Goal: Transaction & Acquisition: Book appointment/travel/reservation

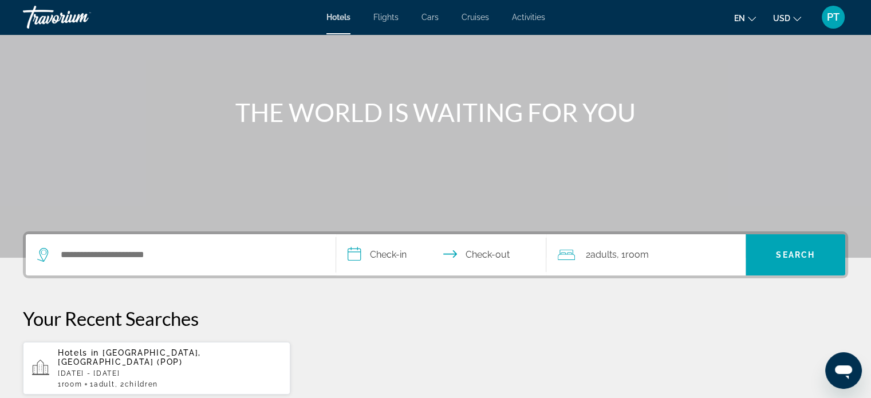
scroll to position [114, 0]
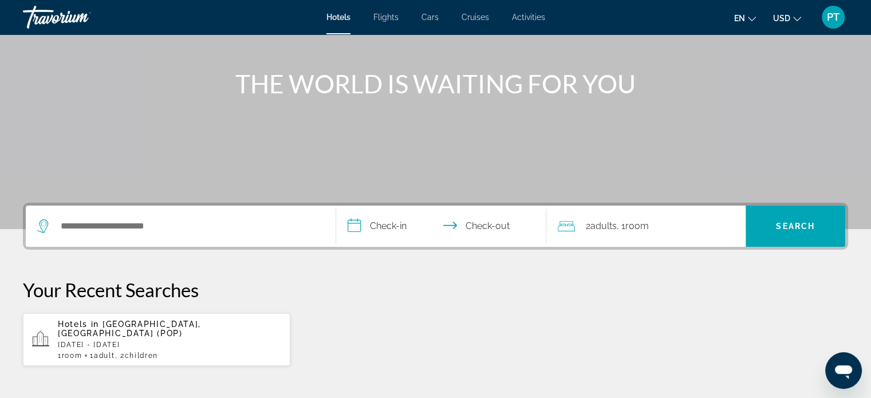
click at [148, 215] on div "Search widget" at bounding box center [180, 225] width 287 height 41
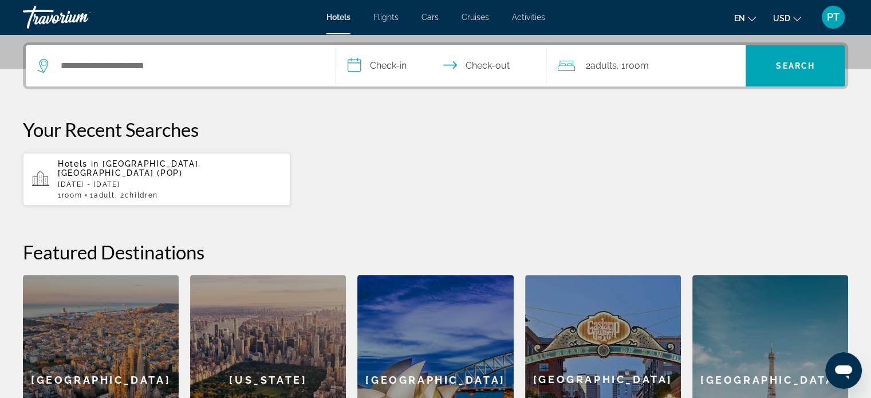
scroll to position [279, 0]
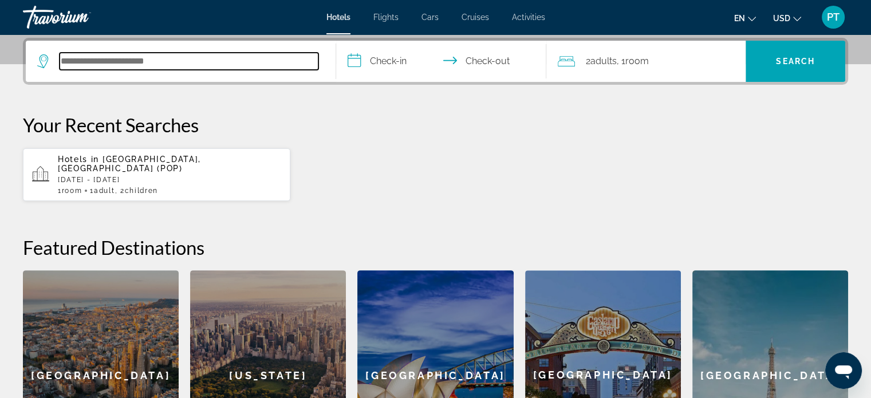
click at [104, 62] on input "Search hotel destination" at bounding box center [189, 61] width 259 height 17
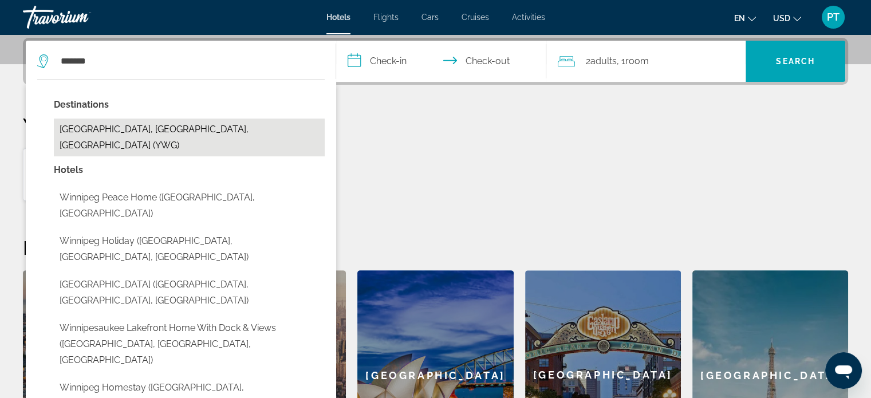
click at [87, 128] on button "[GEOGRAPHIC_DATA], [GEOGRAPHIC_DATA], [GEOGRAPHIC_DATA] (YWG)" at bounding box center [189, 137] width 271 height 38
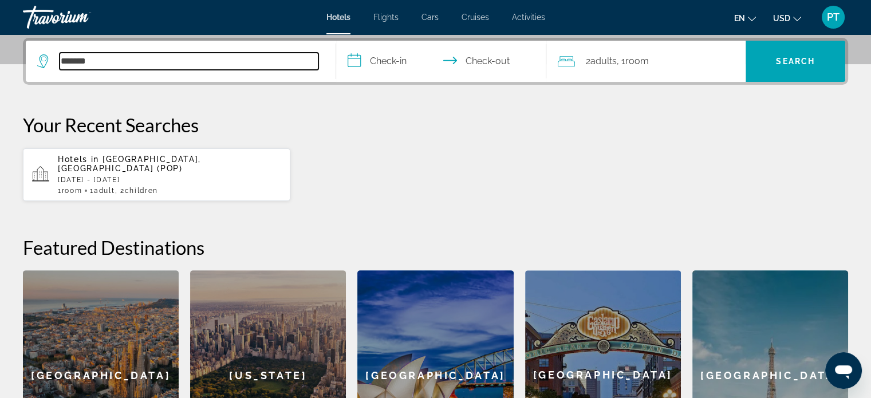
type input "**********"
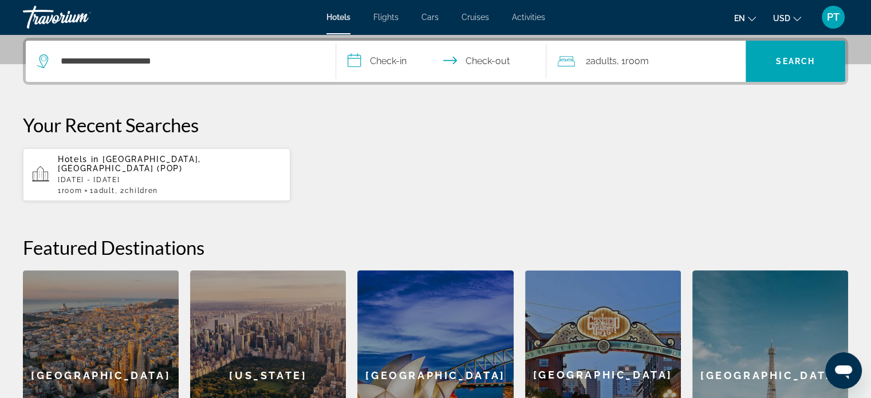
click at [357, 64] on input "**********" at bounding box center [443, 63] width 215 height 45
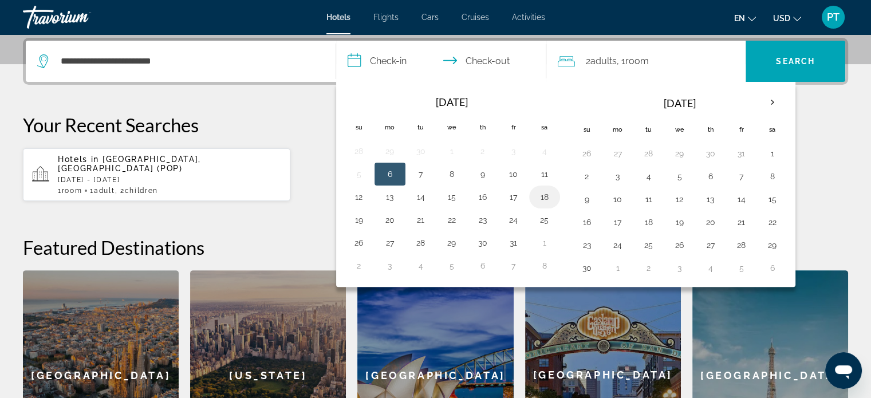
click at [535, 197] on button "18" at bounding box center [544, 197] width 18 height 16
click at [542, 194] on button "18" at bounding box center [544, 197] width 18 height 16
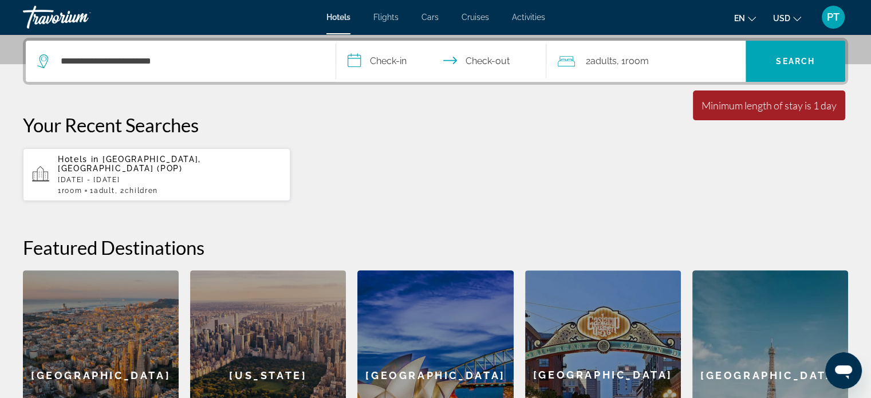
click at [396, 57] on input "**********" at bounding box center [443, 63] width 215 height 45
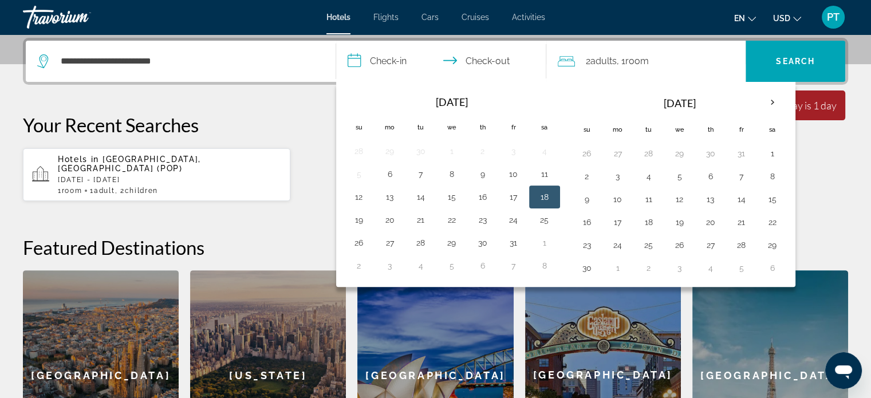
click at [535, 196] on button "18" at bounding box center [544, 197] width 18 height 16
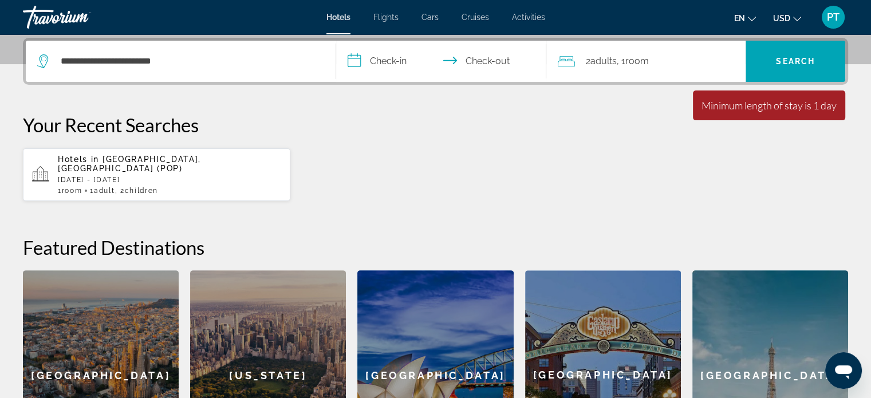
click at [533, 196] on div "Hotels in [GEOGRAPHIC_DATA], [GEOGRAPHIC_DATA] (POP) [DATE] - [DATE] 1 Room roo…" at bounding box center [435, 175] width 825 height 54
click at [355, 61] on input "**********" at bounding box center [443, 63] width 215 height 45
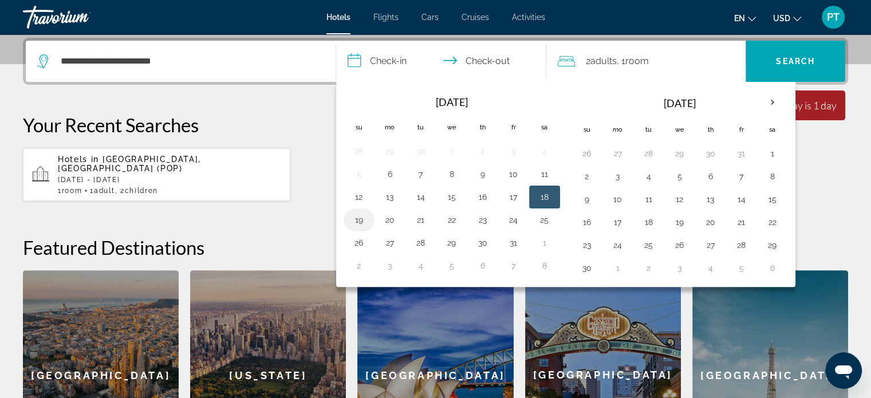
click at [359, 217] on button "19" at bounding box center [359, 220] width 18 height 16
click at [354, 65] on input "**********" at bounding box center [443, 63] width 215 height 45
click at [355, 60] on input "**********" at bounding box center [443, 63] width 215 height 45
click at [537, 196] on button "18" at bounding box center [544, 197] width 18 height 16
type input "**********"
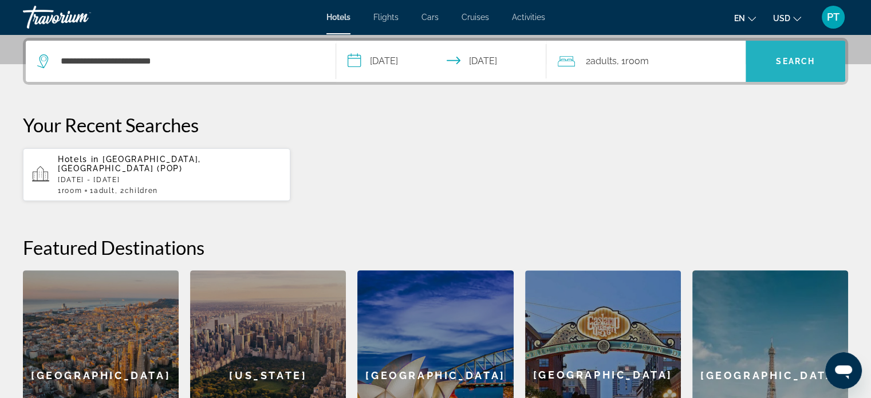
click at [766, 68] on span "Search" at bounding box center [795, 61] width 100 height 27
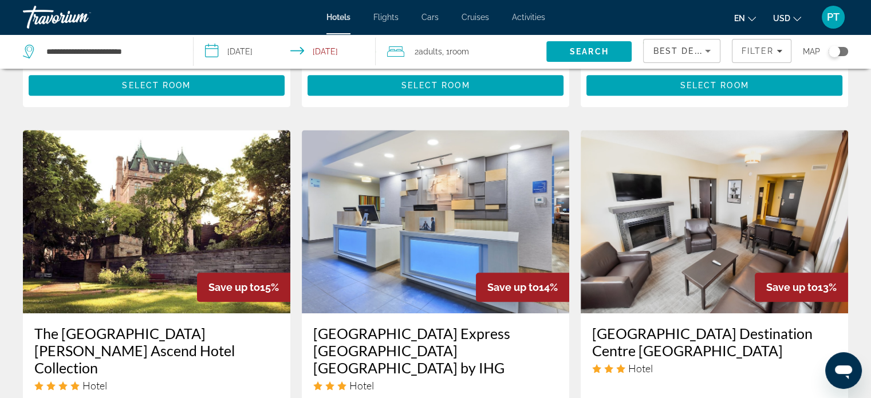
scroll to position [916, 0]
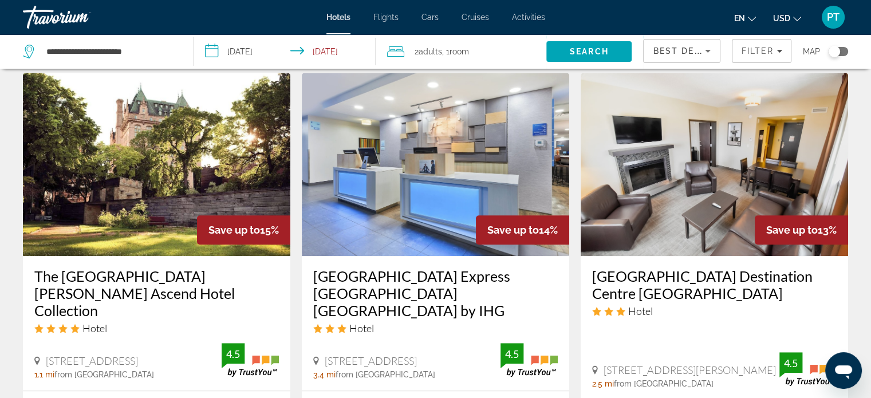
click at [156, 170] on img "Main content" at bounding box center [156, 164] width 267 height 183
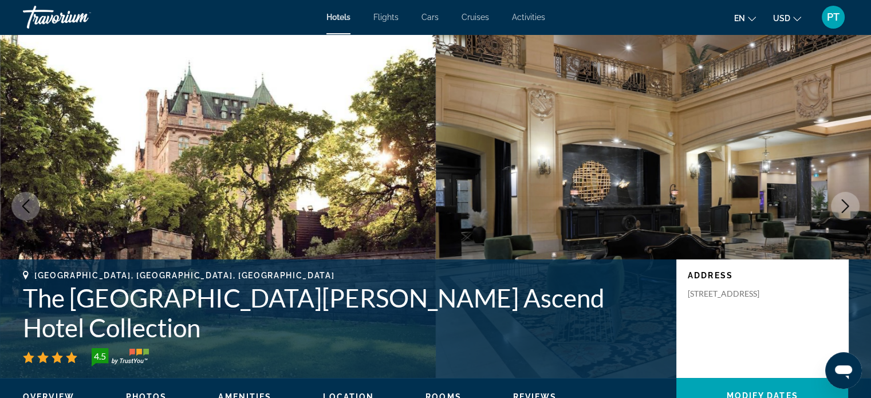
click at [845, 205] on icon "Next image" at bounding box center [845, 206] width 14 height 14
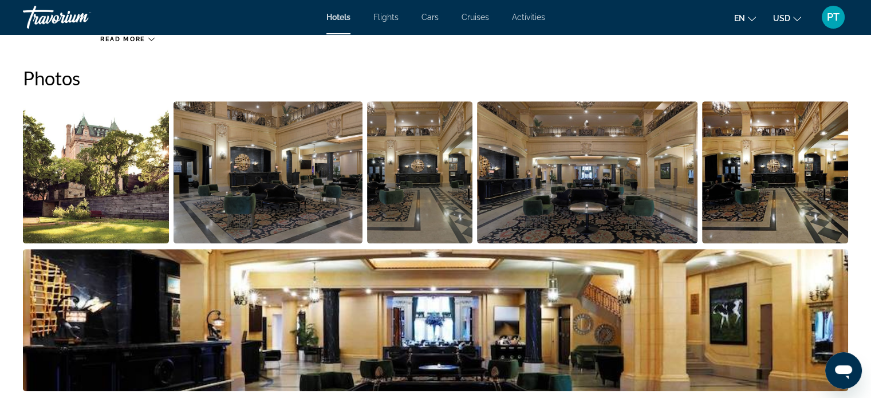
scroll to position [630, 0]
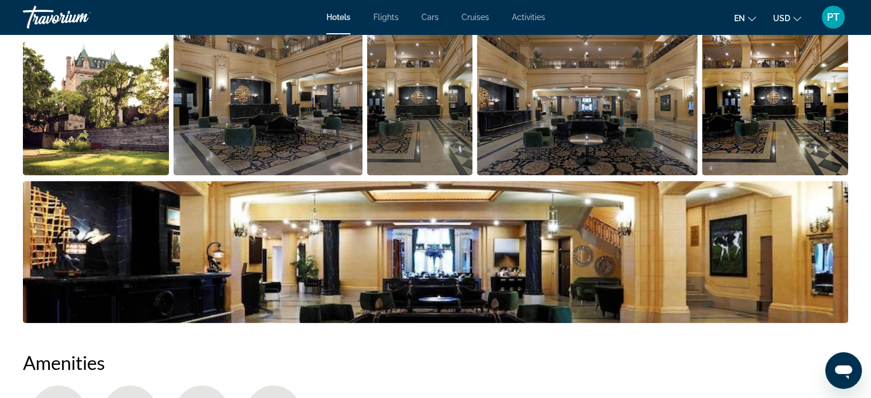
click at [338, 136] on img "Open full-screen image slider" at bounding box center [267, 104] width 189 height 142
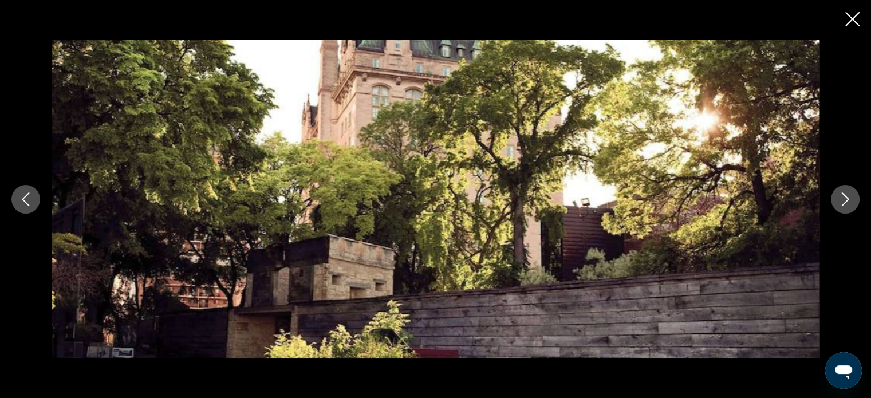
click at [848, 201] on icon "Next image" at bounding box center [845, 199] width 14 height 14
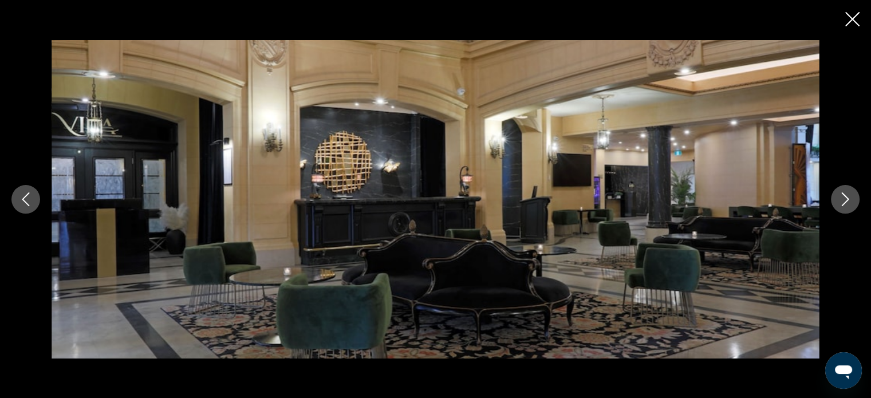
click at [847, 201] on icon "Next image" at bounding box center [845, 199] width 14 height 14
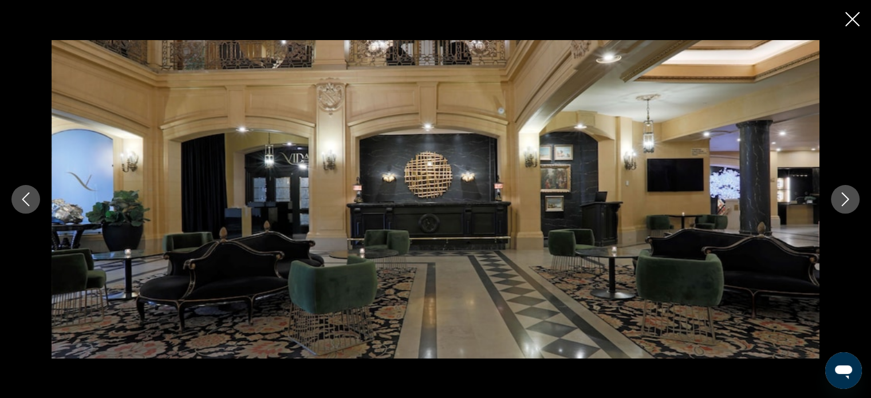
click at [847, 201] on icon "Next image" at bounding box center [845, 199] width 14 height 14
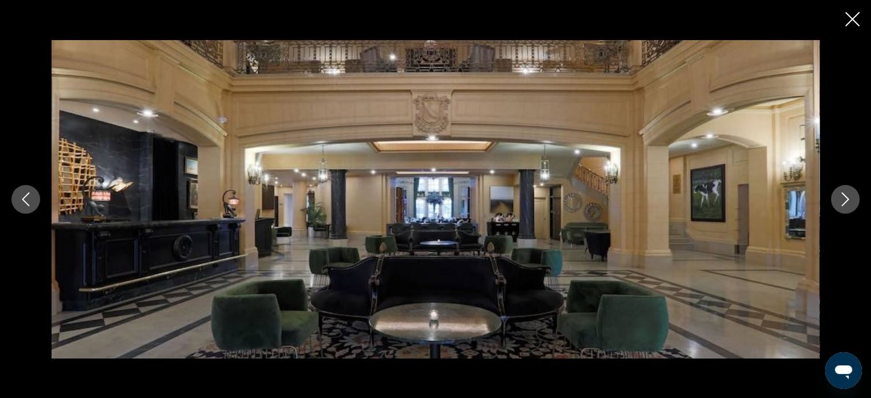
click at [847, 201] on icon "Next image" at bounding box center [845, 199] width 14 height 14
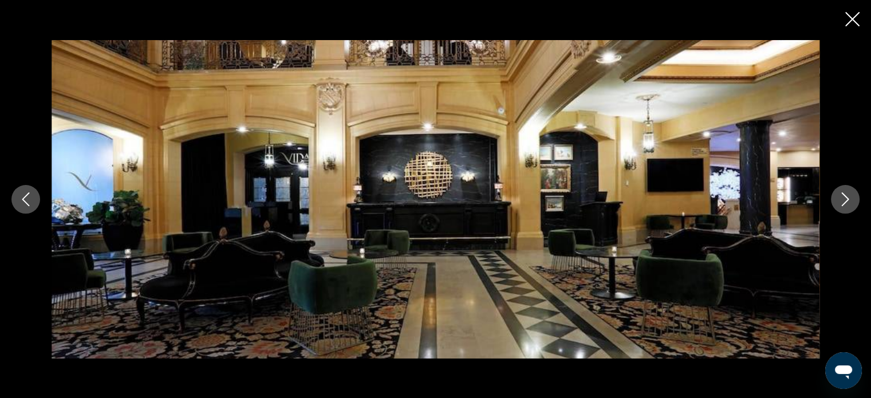
click at [847, 201] on icon "Next image" at bounding box center [845, 199] width 14 height 14
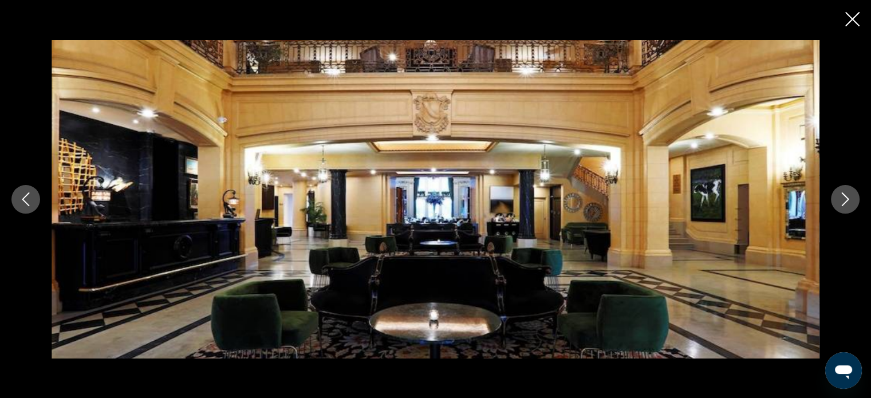
click at [847, 200] on icon "Next image" at bounding box center [844, 199] width 7 height 14
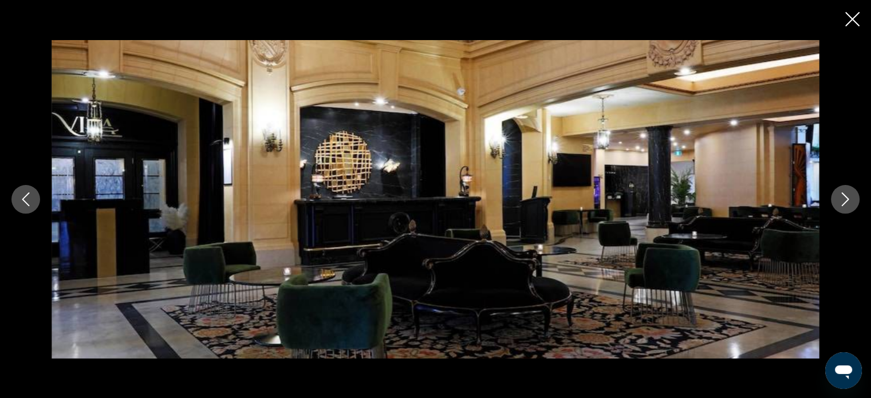
click at [847, 200] on icon "Next image" at bounding box center [844, 199] width 7 height 14
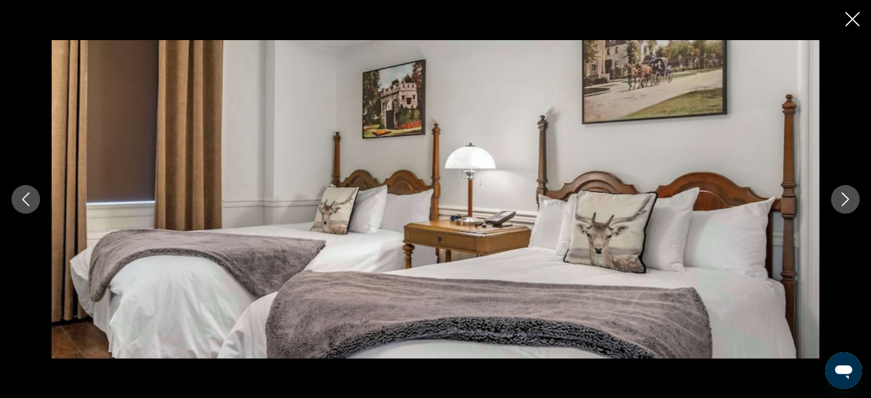
click at [847, 200] on icon "Next image" at bounding box center [844, 199] width 7 height 14
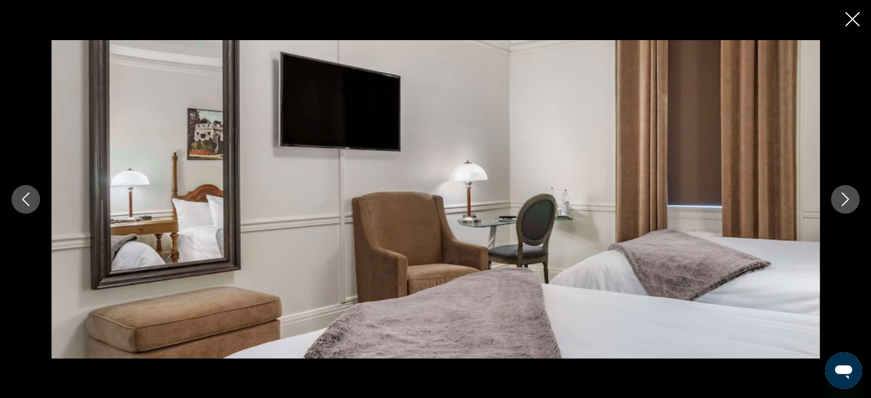
click at [847, 200] on icon "Next image" at bounding box center [844, 199] width 7 height 14
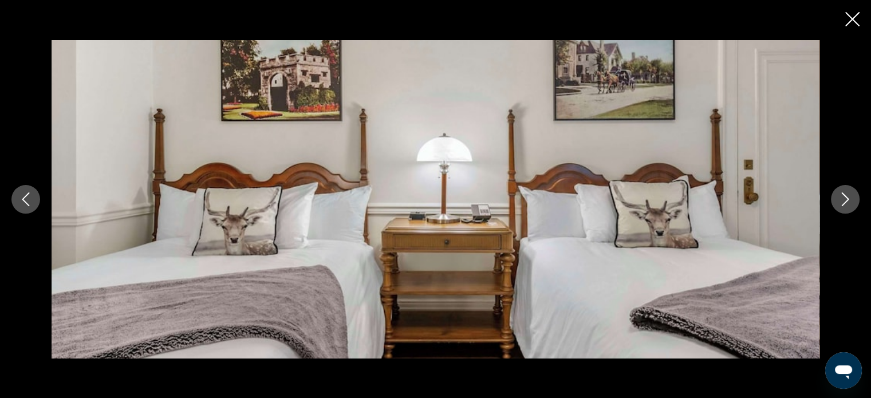
click at [839, 200] on icon "Next image" at bounding box center [845, 199] width 14 height 14
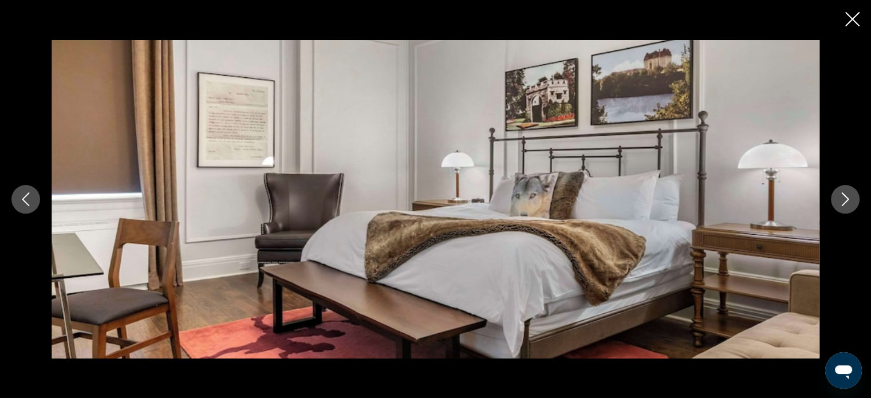
click at [852, 15] on icon "Close slideshow" at bounding box center [852, 19] width 14 height 14
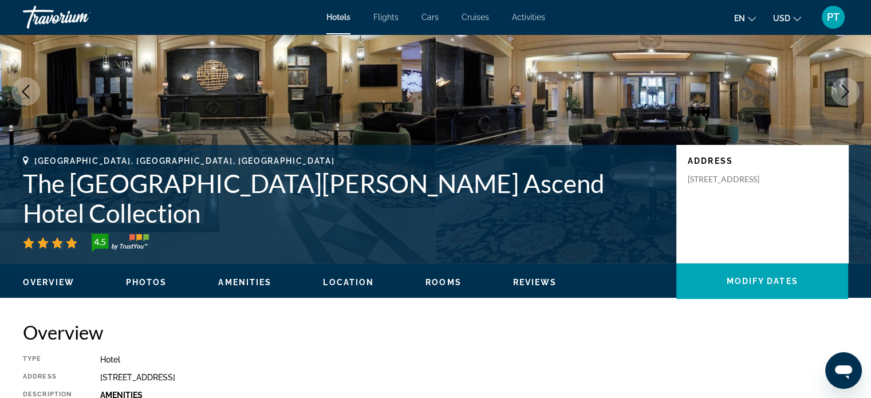
scroll to position [0, 0]
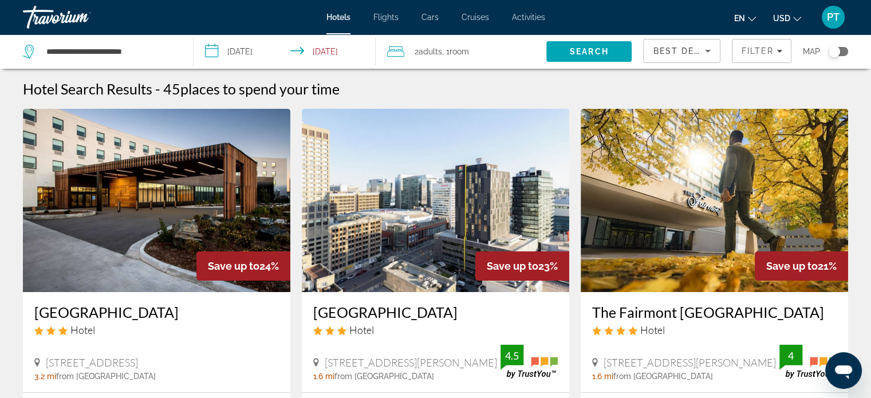
click at [797, 20] on icon "Change currency" at bounding box center [797, 19] width 8 height 5
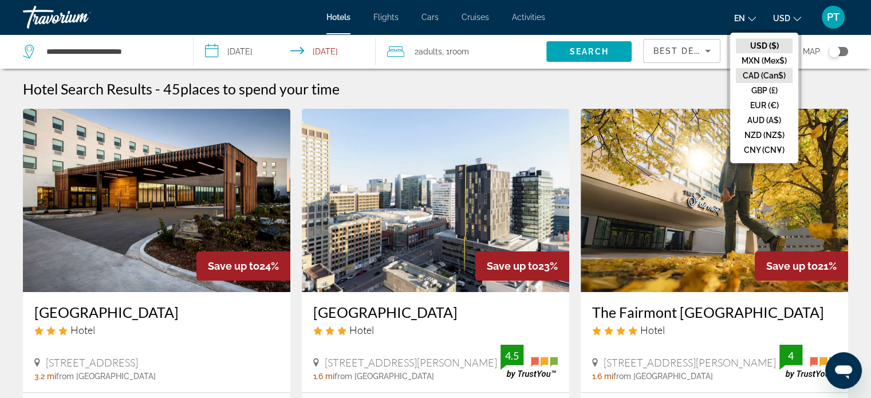
click at [764, 74] on button "CAD (Can$)" at bounding box center [763, 75] width 57 height 15
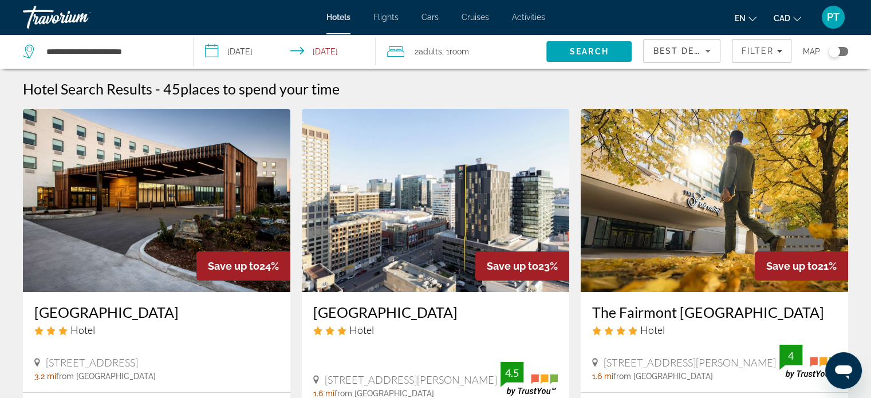
click at [695, 178] on img "Main content" at bounding box center [713, 200] width 267 height 183
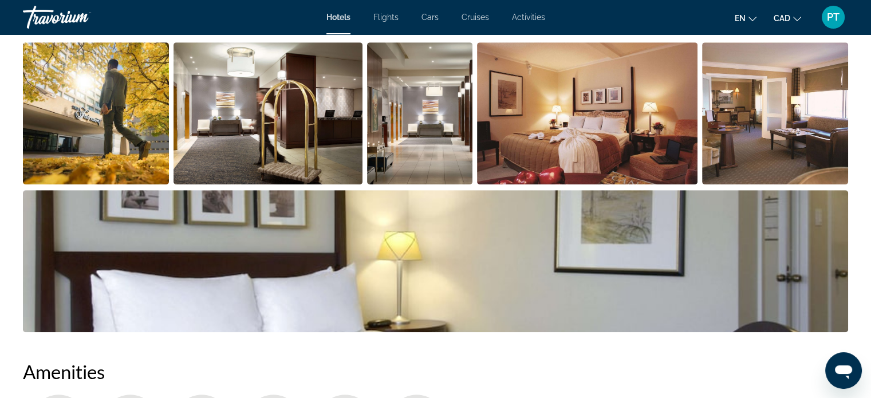
scroll to position [572, 0]
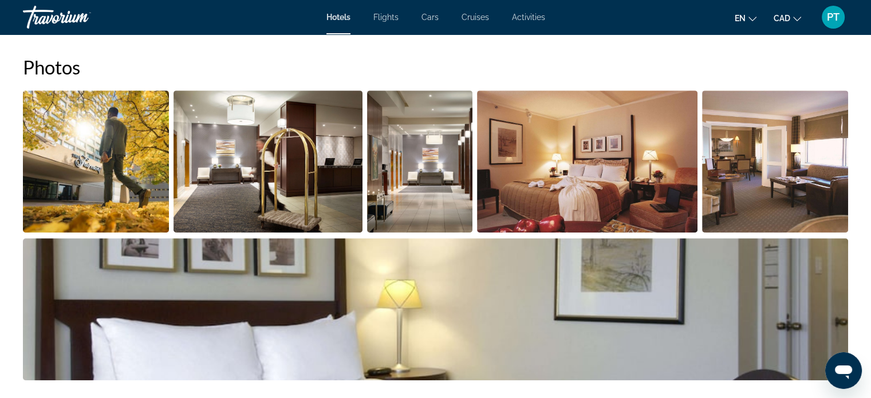
click at [737, 196] on img "Open full-screen image slider" at bounding box center [775, 161] width 146 height 142
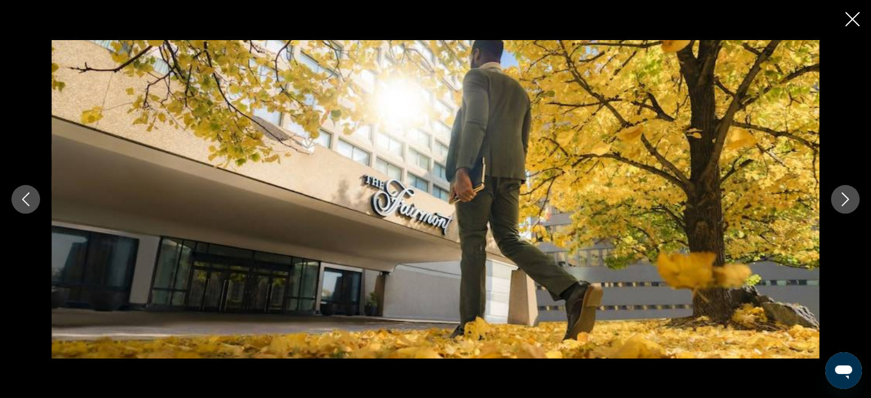
click at [841, 203] on icon "Next image" at bounding box center [845, 199] width 14 height 14
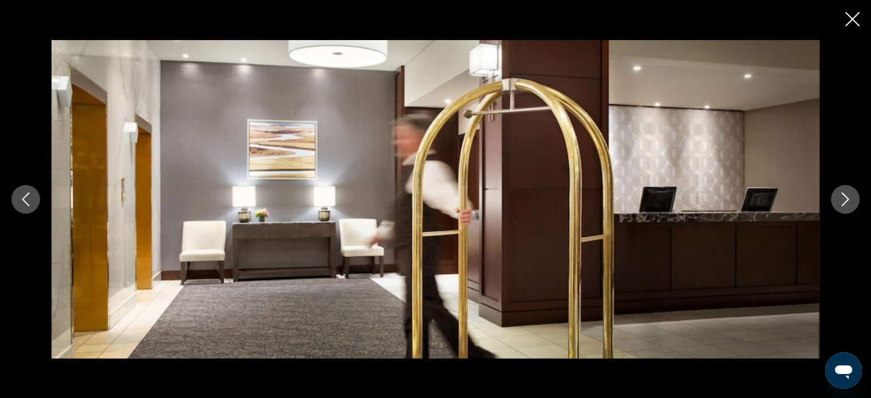
click at [841, 203] on icon "Next image" at bounding box center [845, 199] width 14 height 14
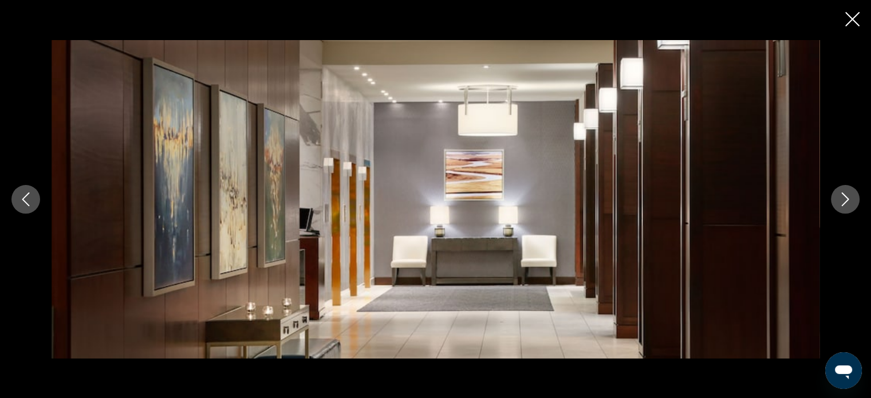
click at [841, 203] on icon "Next image" at bounding box center [845, 199] width 14 height 14
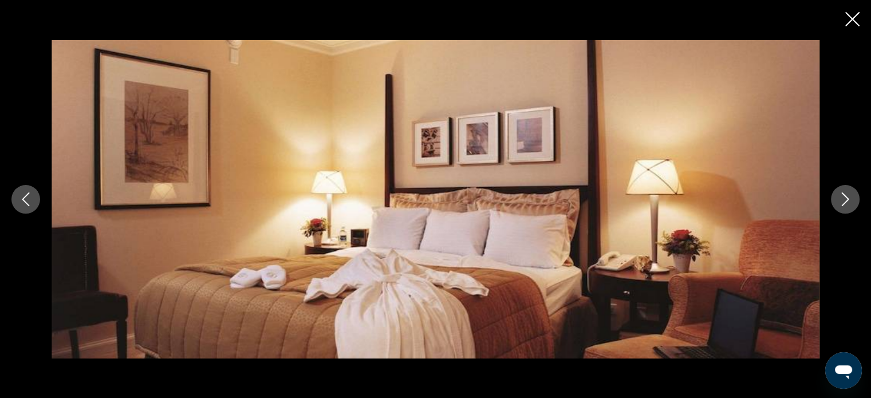
click at [841, 203] on icon "Next image" at bounding box center [845, 199] width 14 height 14
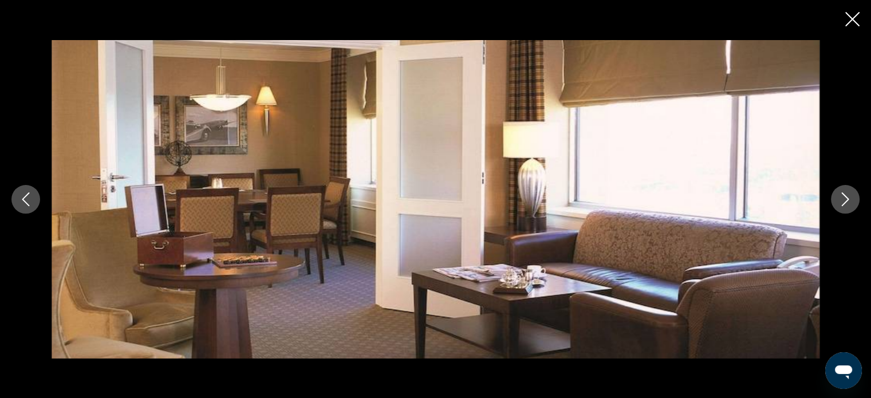
click at [841, 203] on icon "Next image" at bounding box center [845, 199] width 14 height 14
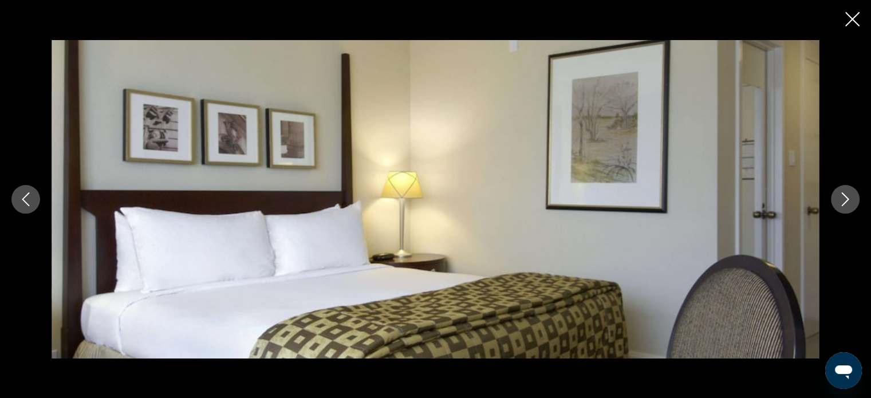
click at [841, 203] on icon "Next image" at bounding box center [845, 199] width 14 height 14
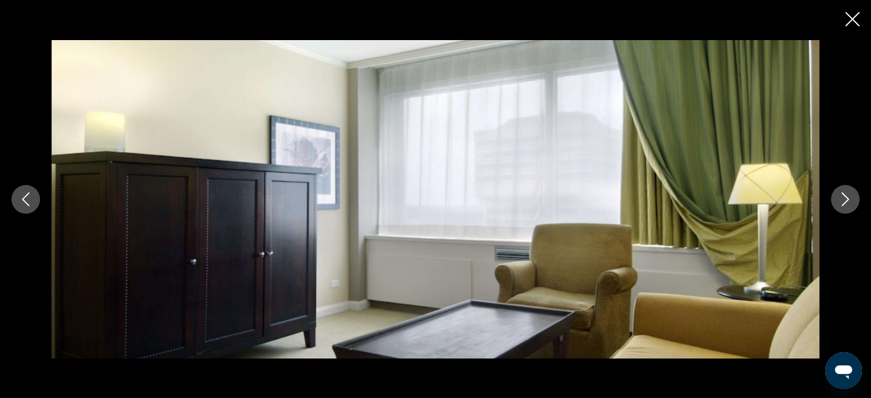
click at [841, 203] on icon "Next image" at bounding box center [845, 199] width 14 height 14
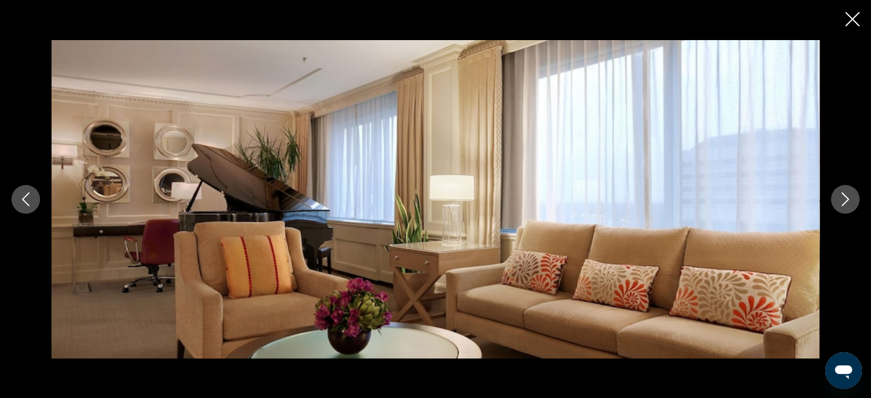
click at [841, 203] on icon "Next image" at bounding box center [845, 199] width 14 height 14
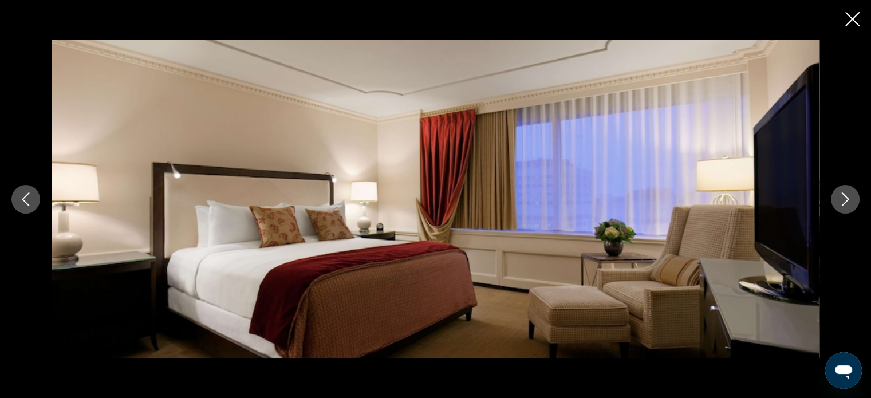
click at [841, 203] on icon "Next image" at bounding box center [845, 199] width 14 height 14
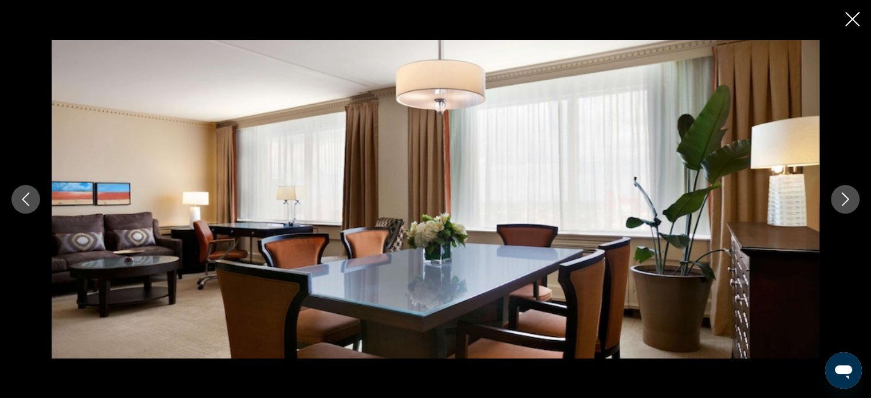
click at [841, 203] on icon "Next image" at bounding box center [845, 199] width 14 height 14
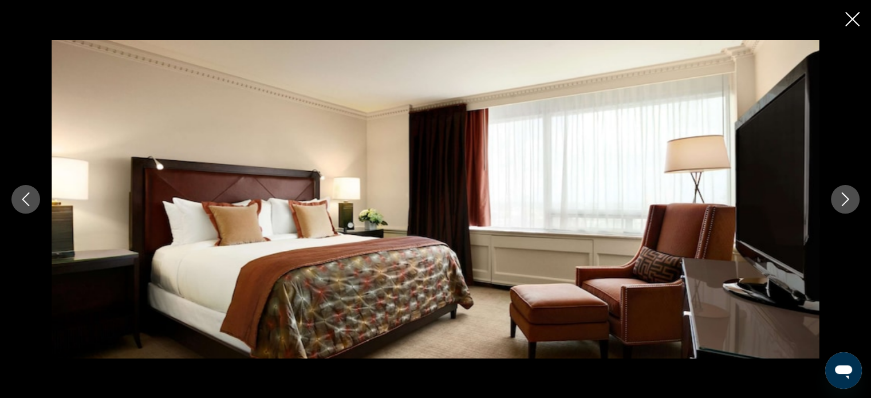
click at [841, 203] on icon "Next image" at bounding box center [845, 199] width 14 height 14
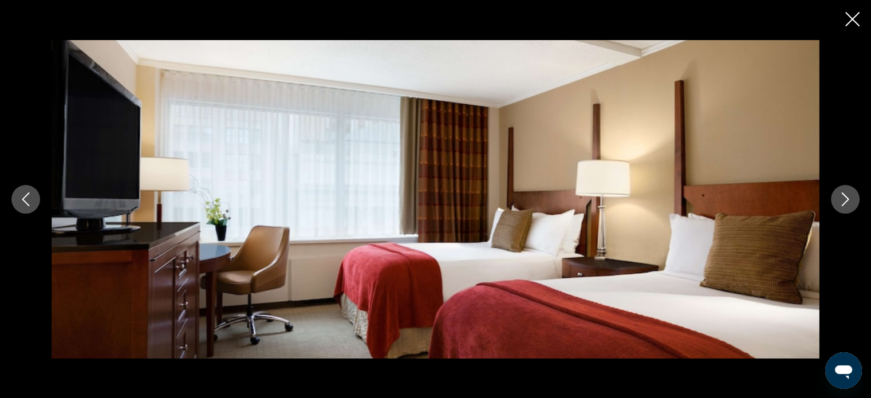
click at [841, 203] on icon "Next image" at bounding box center [845, 199] width 14 height 14
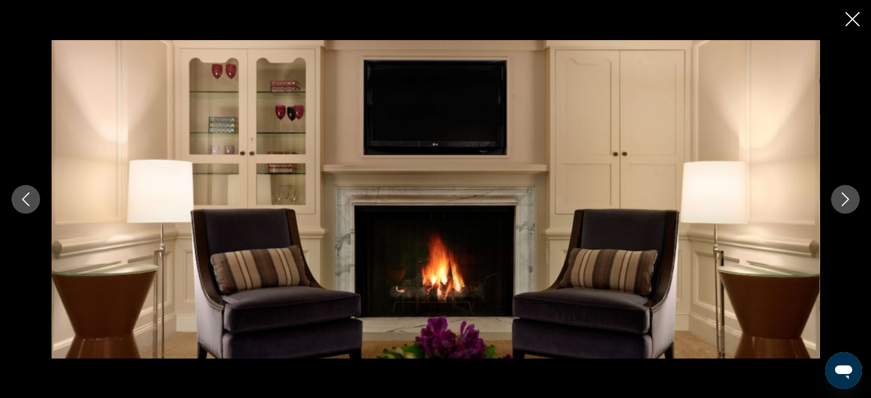
click at [841, 203] on icon "Next image" at bounding box center [845, 199] width 14 height 14
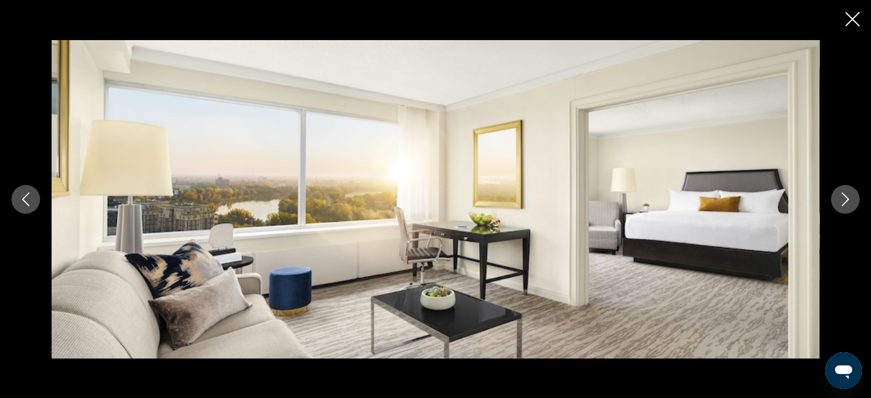
scroll to position [744, 0]
click at [854, 21] on icon "Close slideshow" at bounding box center [852, 19] width 14 height 14
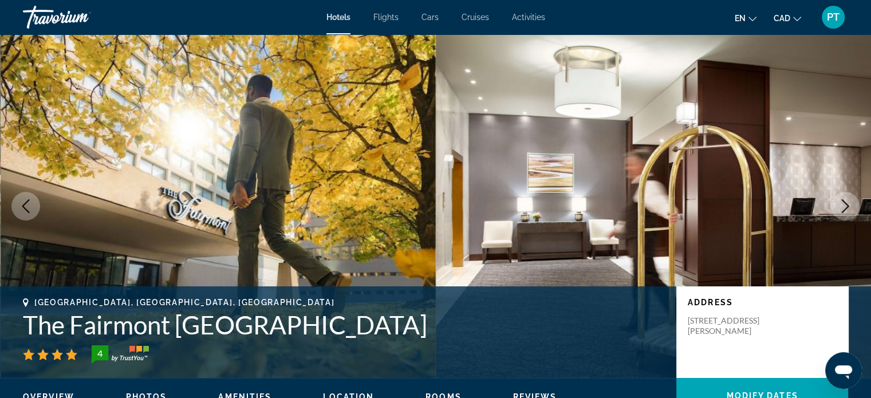
scroll to position [0, 0]
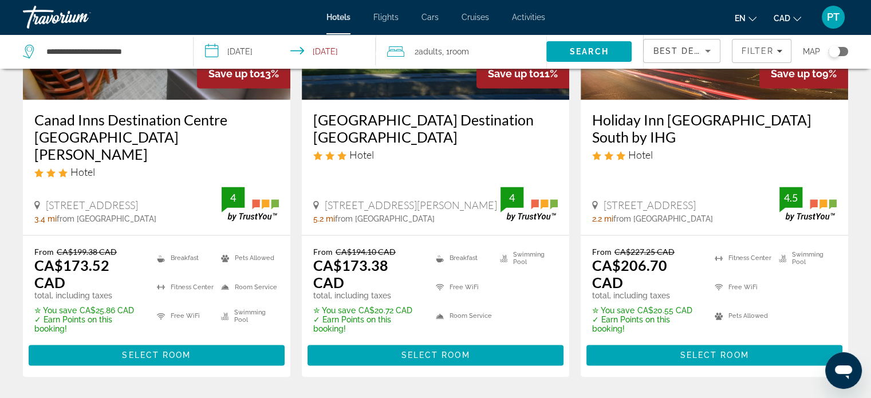
scroll to position [1603, 0]
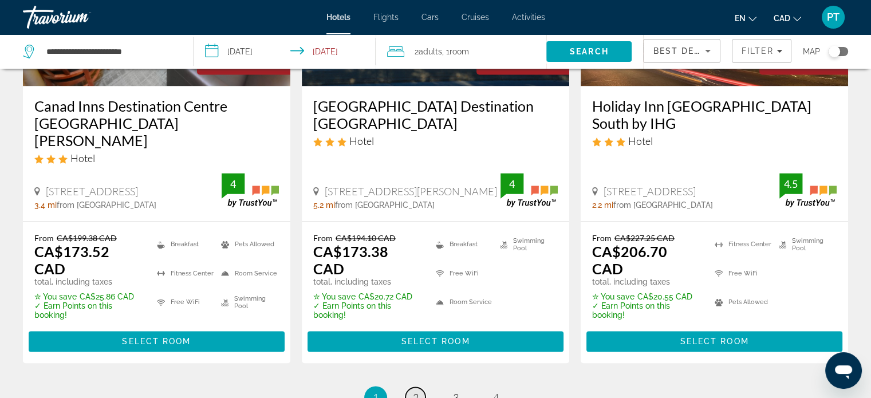
click at [415, 391] on span "2" at bounding box center [416, 397] width 6 height 13
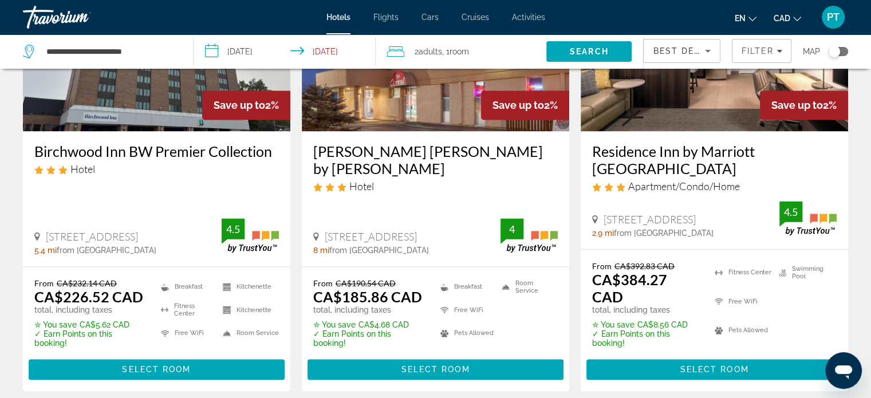
scroll to position [1603, 0]
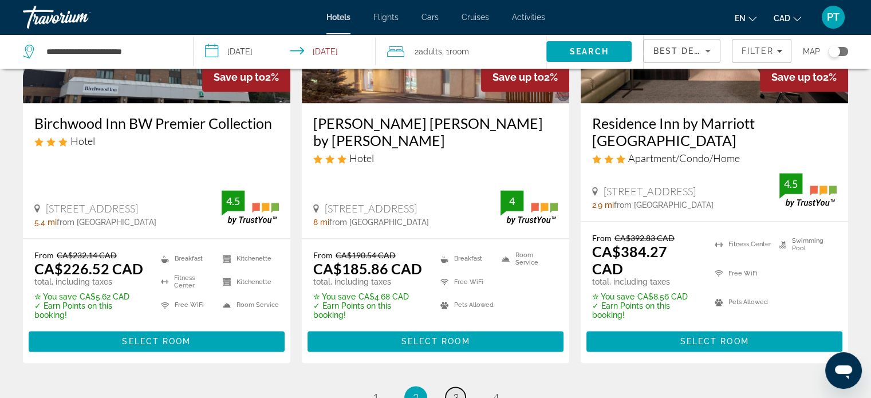
click at [453, 391] on span "3" at bounding box center [456, 397] width 6 height 13
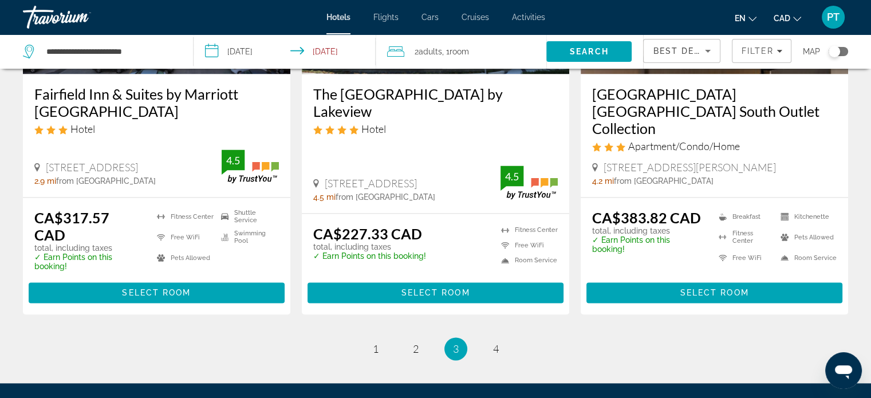
scroll to position [1603, 0]
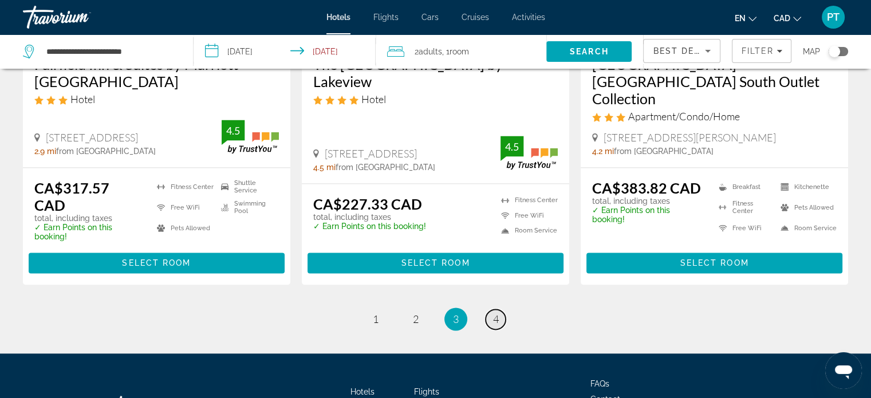
click at [499, 309] on link "page 4" at bounding box center [495, 319] width 20 height 20
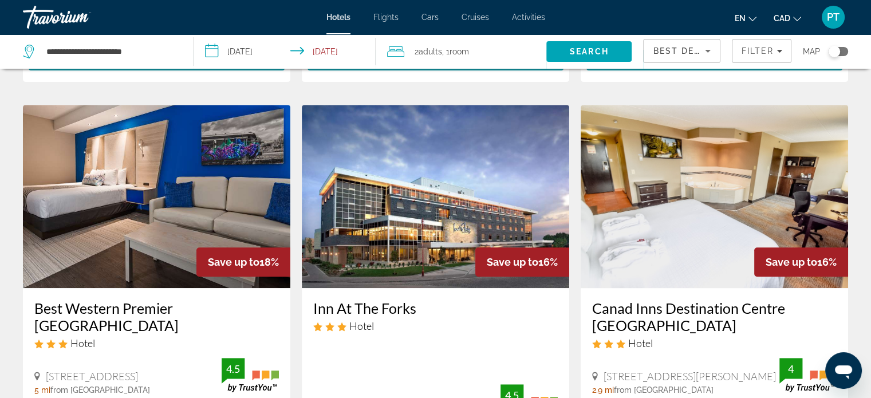
scroll to position [458, 0]
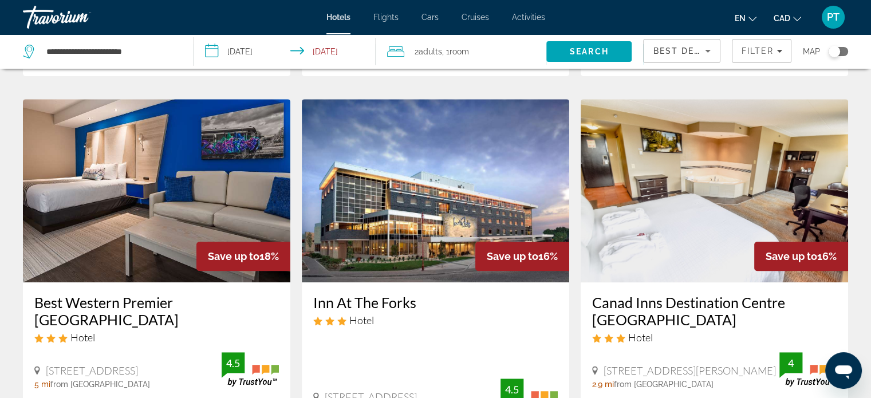
click at [231, 294] on h3 "Best Western Premier [GEOGRAPHIC_DATA]" at bounding box center [156, 311] width 244 height 34
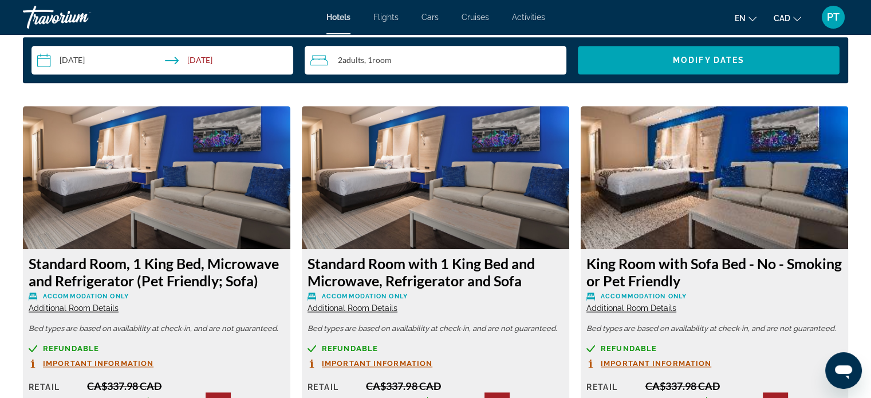
scroll to position [1436, 0]
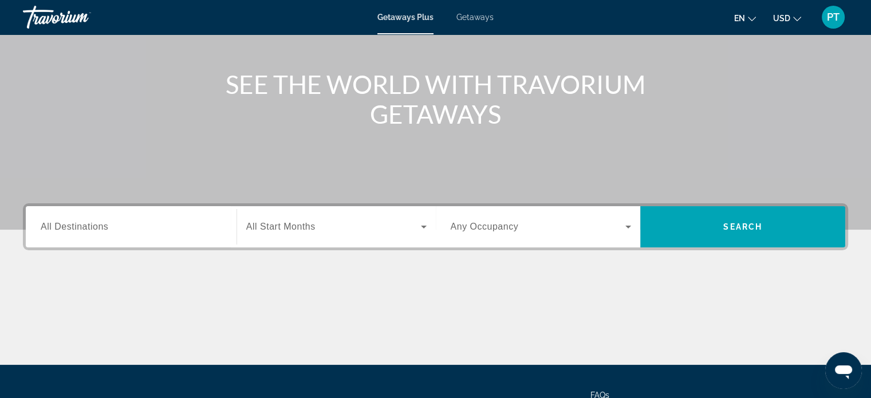
scroll to position [114, 0]
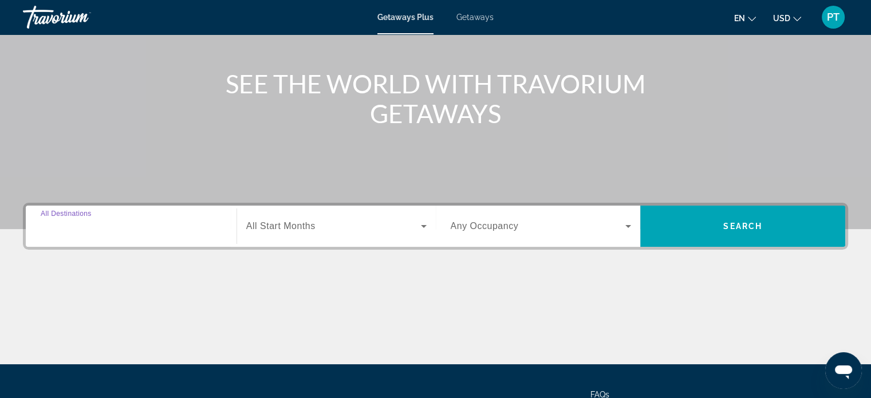
click at [172, 230] on input "Destination All Destinations" at bounding box center [131, 227] width 181 height 14
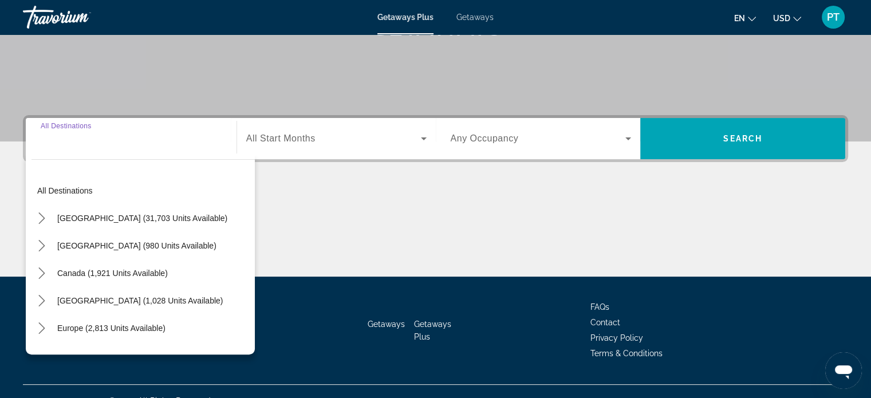
scroll to position [220, 0]
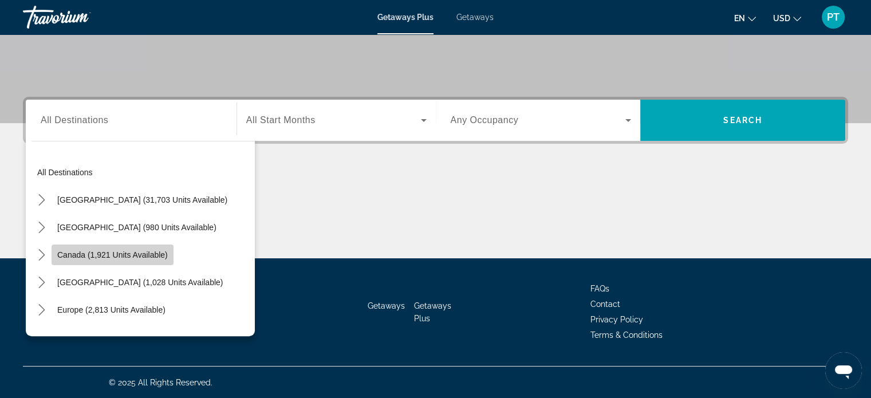
click at [113, 256] on span "Canada (1,921 units available)" at bounding box center [112, 254] width 110 height 9
type input "**********"
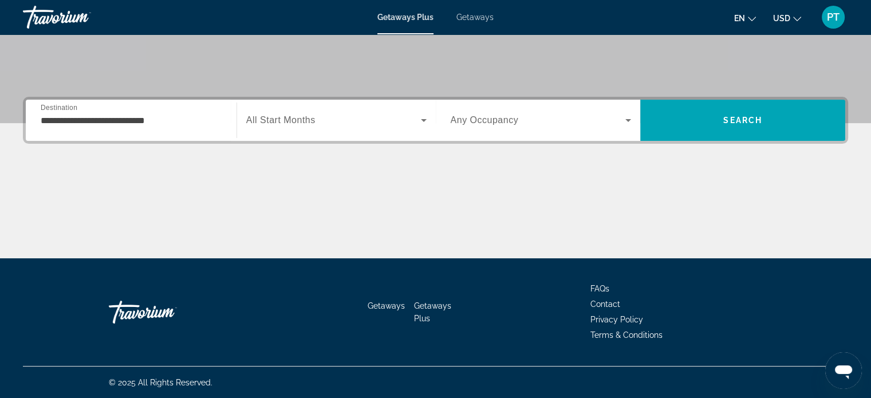
click at [320, 126] on div "Search widget" at bounding box center [336, 120] width 180 height 32
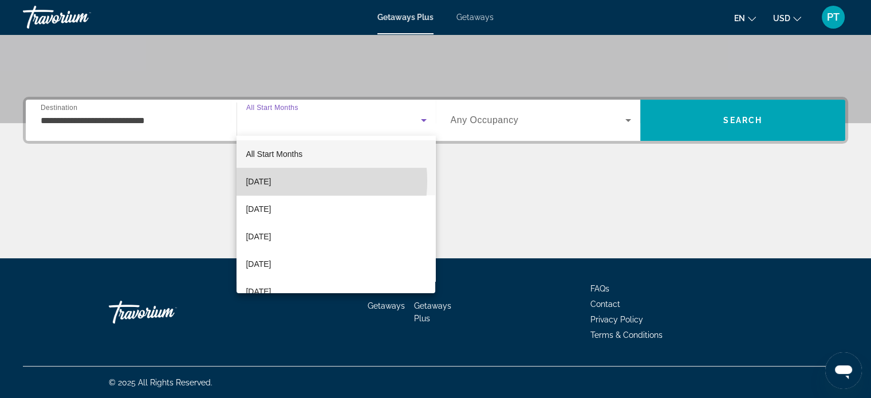
click at [271, 181] on span "October 2025" at bounding box center [258, 182] width 25 height 14
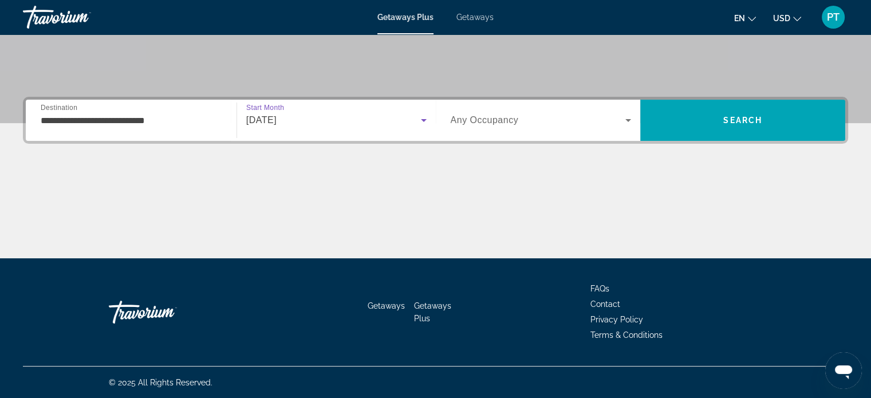
click at [628, 120] on icon "Search widget" at bounding box center [628, 120] width 6 height 3
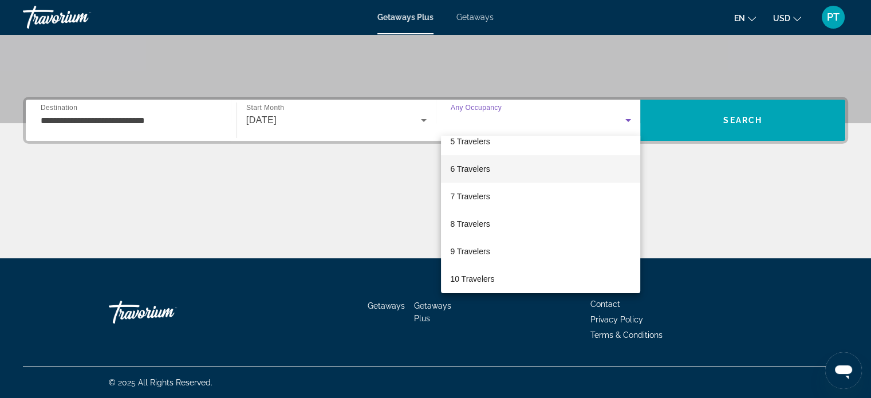
scroll to position [126, 0]
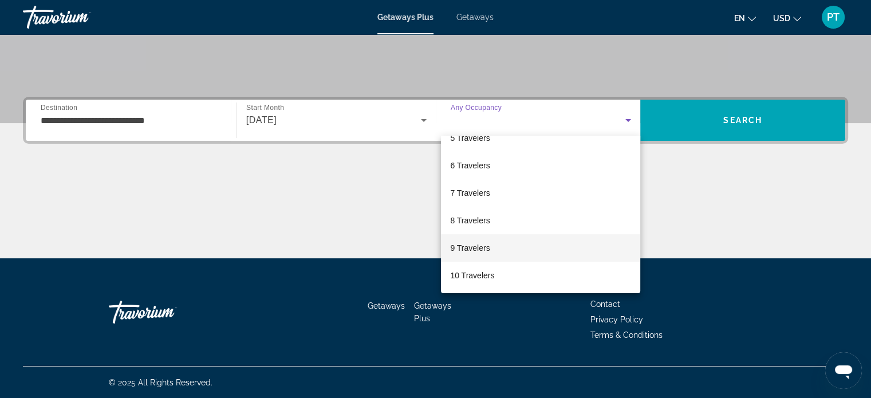
click at [493, 252] on mat-option "9 Travelers" at bounding box center [540, 247] width 199 height 27
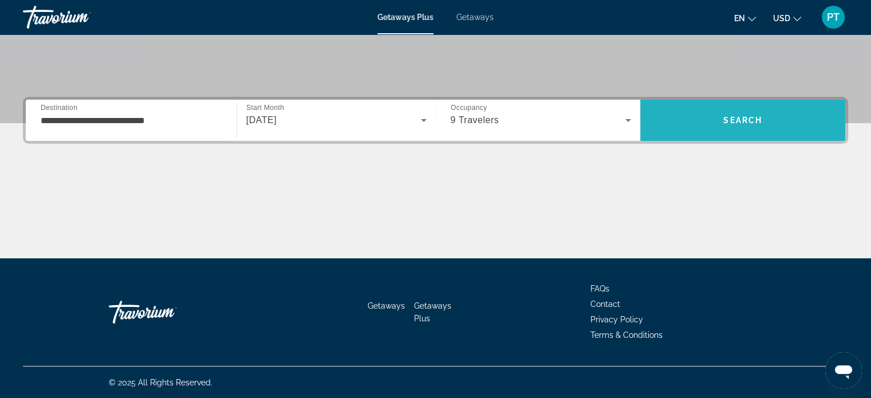
click at [712, 132] on span "Search" at bounding box center [742, 119] width 205 height 27
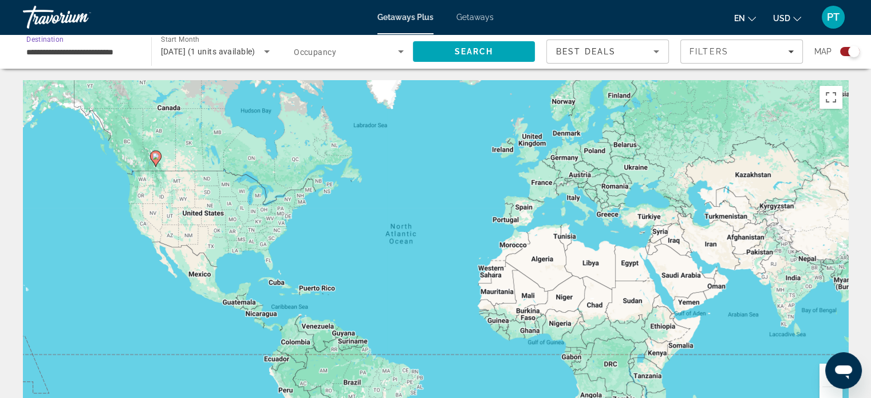
click at [117, 52] on input "**********" at bounding box center [81, 52] width 110 height 14
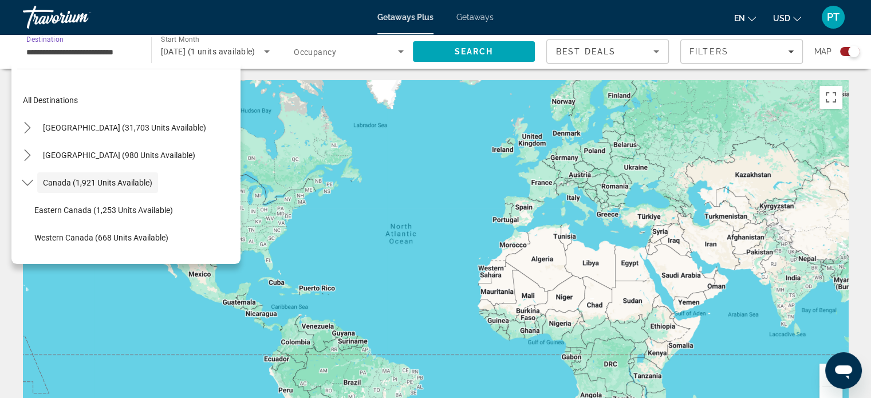
scroll to position [13, 0]
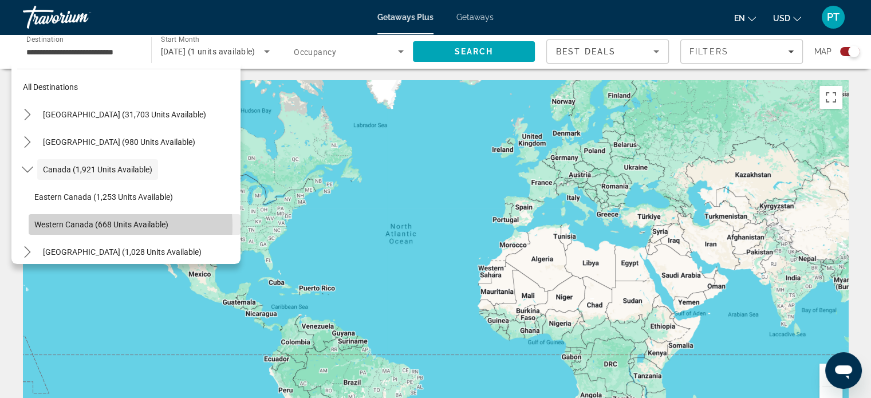
click at [105, 226] on span "Western Canada (668 units available)" at bounding box center [101, 224] width 134 height 9
type input "**********"
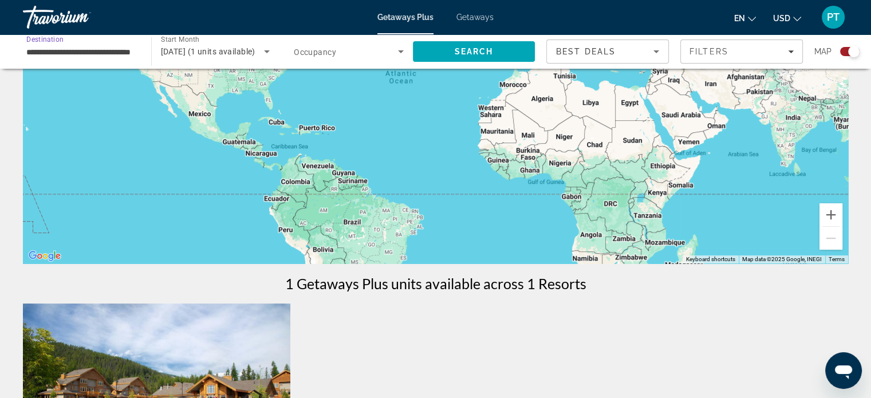
scroll to position [0, 0]
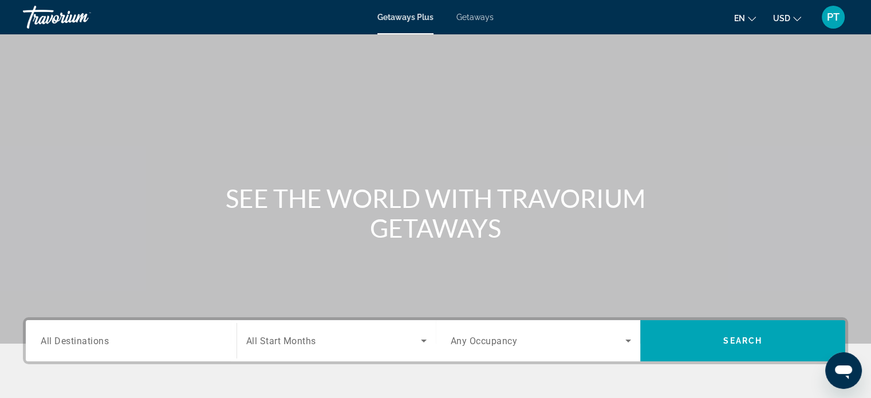
click at [291, 352] on div "Search widget" at bounding box center [336, 341] width 180 height 32
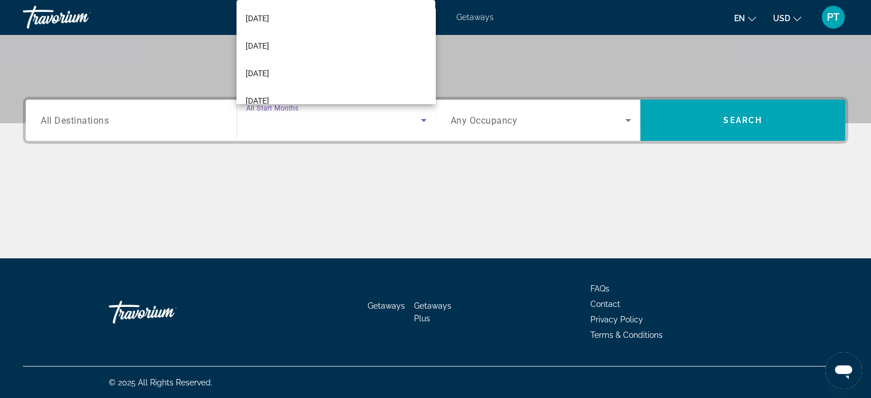
scroll to position [160, 0]
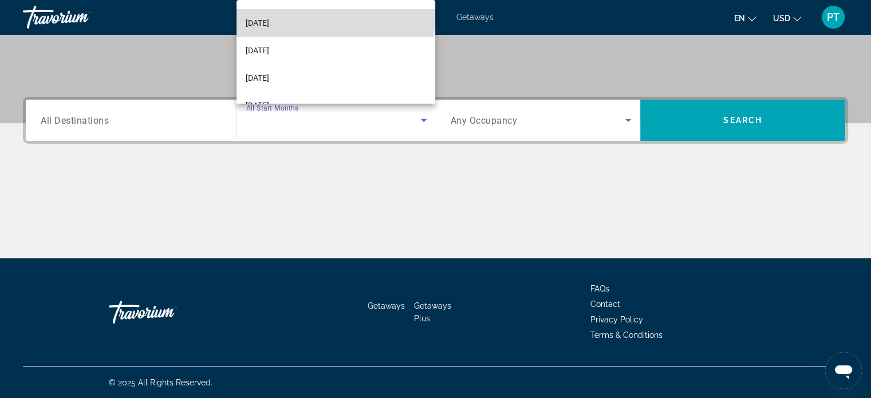
click at [335, 14] on mat-option "March 2026" at bounding box center [335, 22] width 199 height 27
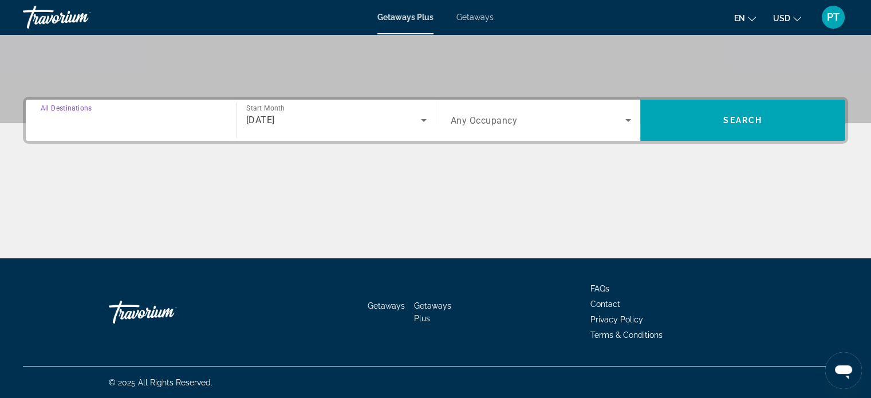
click at [121, 114] on input "Destination All Destinations" at bounding box center [131, 121] width 181 height 14
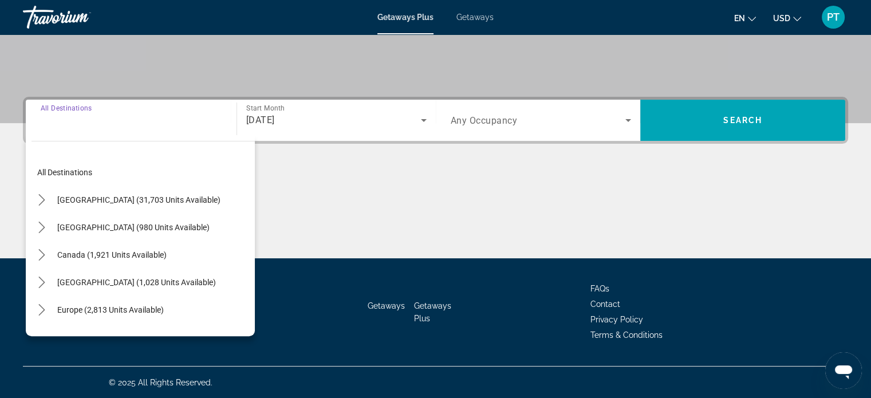
click at [89, 124] on input "Destination All Destinations" at bounding box center [131, 121] width 181 height 14
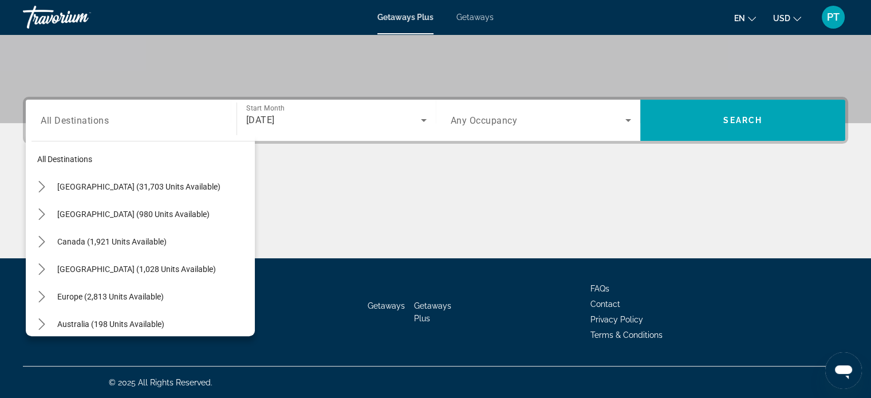
scroll to position [0, 0]
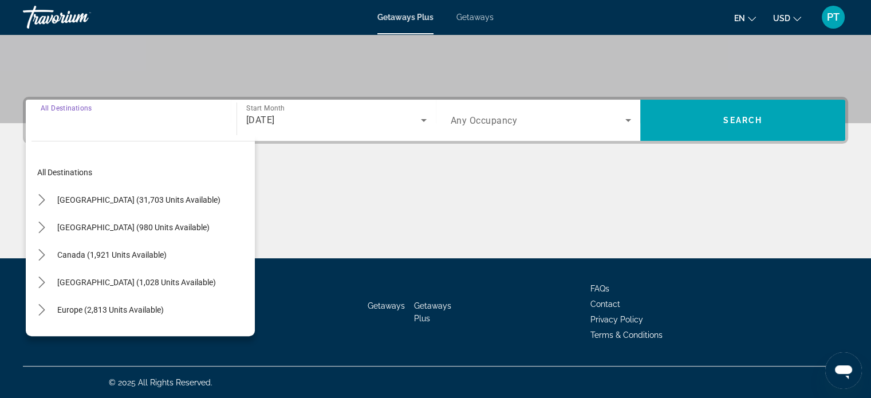
click at [129, 115] on input "Destination All Destinations" at bounding box center [131, 121] width 181 height 14
click at [118, 122] on input "Destination All Destinations" at bounding box center [131, 121] width 181 height 14
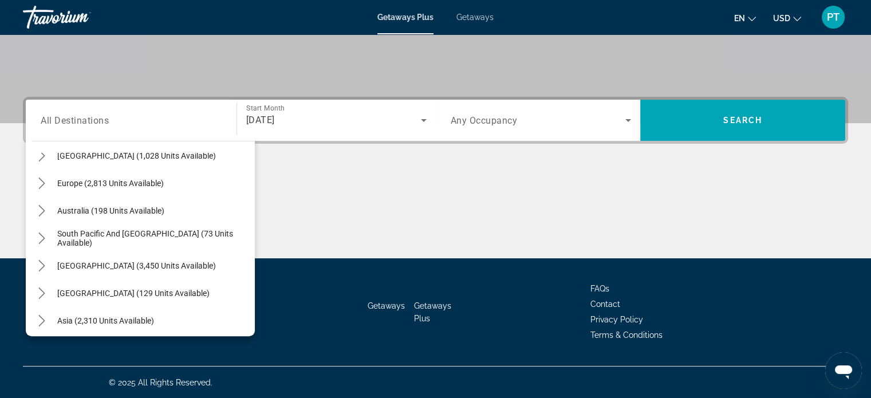
scroll to position [137, 0]
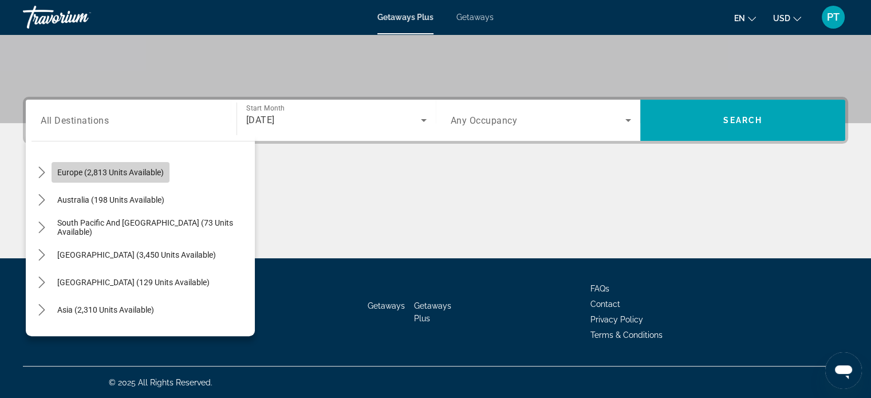
click at [144, 179] on span "Select destination: Europe (2,813 units available)" at bounding box center [111, 172] width 118 height 27
type input "**********"
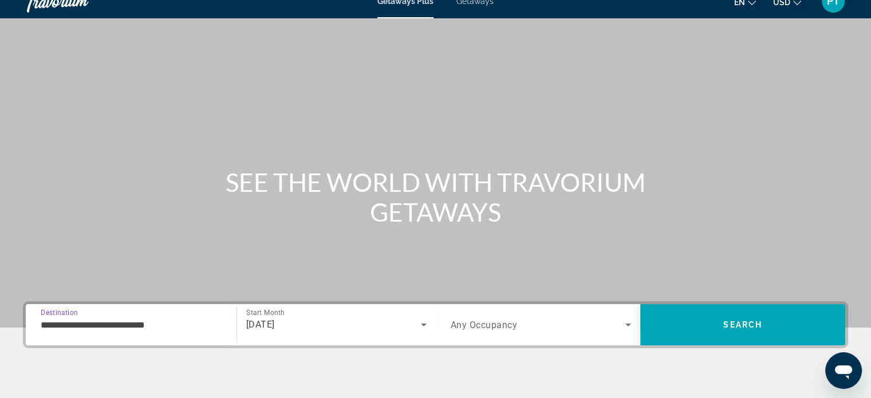
scroll to position [0, 0]
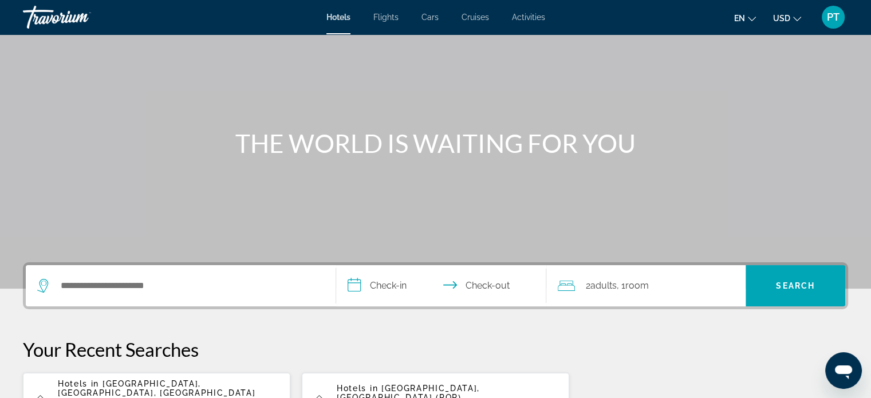
scroll to position [172, 0]
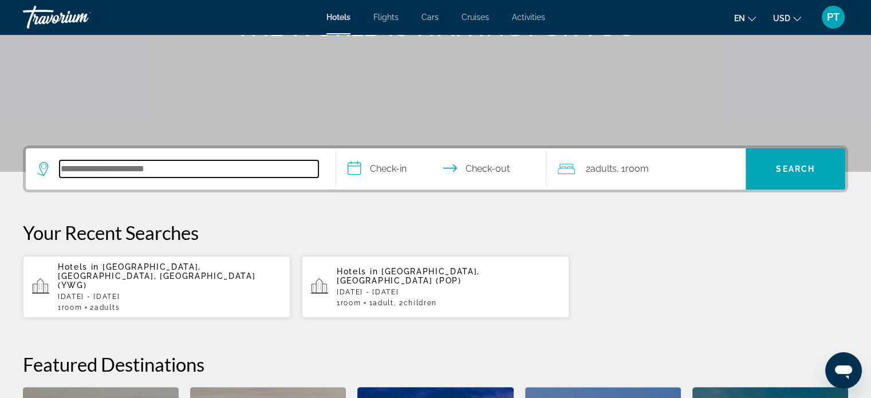
click at [103, 171] on input "Search hotel destination" at bounding box center [189, 168] width 259 height 17
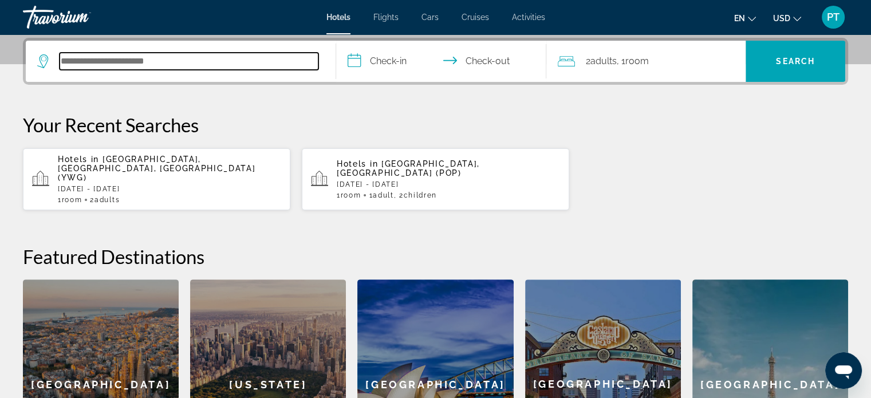
scroll to position [279, 0]
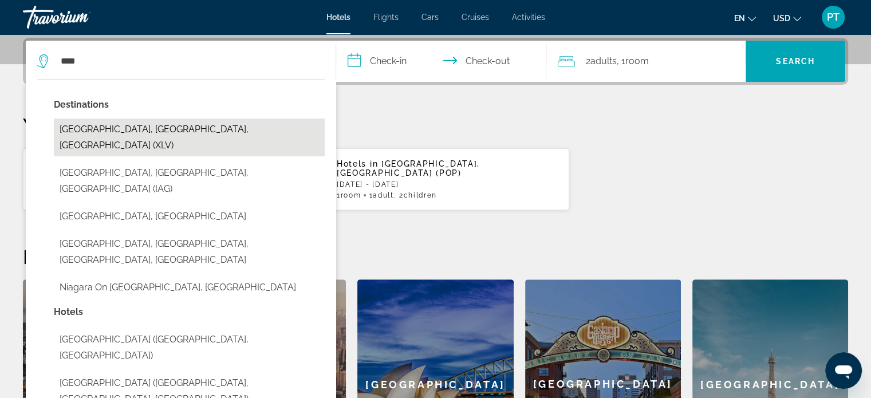
click at [143, 125] on button "Niagara Falls, ON, Canada (XLV)" at bounding box center [189, 137] width 271 height 38
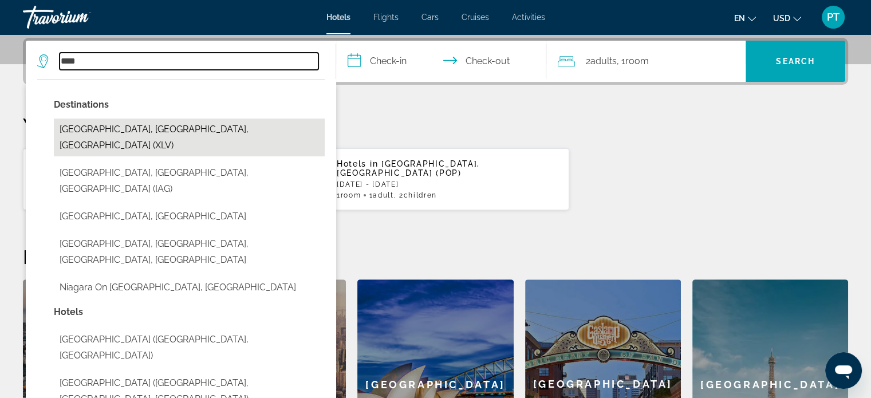
type input "**********"
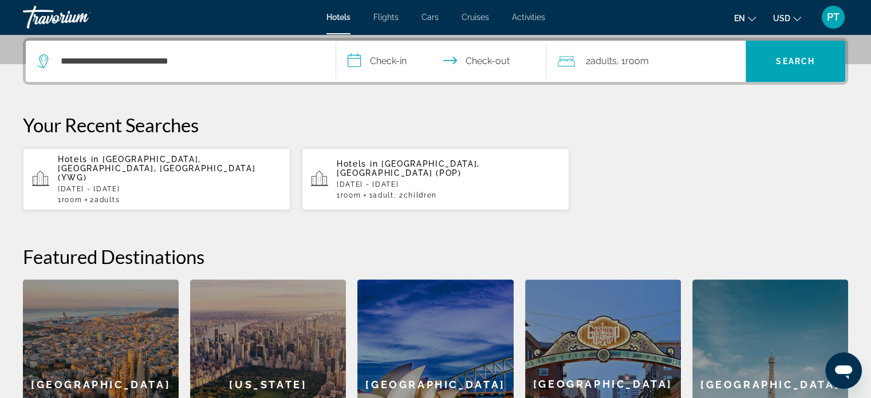
click at [370, 60] on input "**********" at bounding box center [443, 63] width 215 height 45
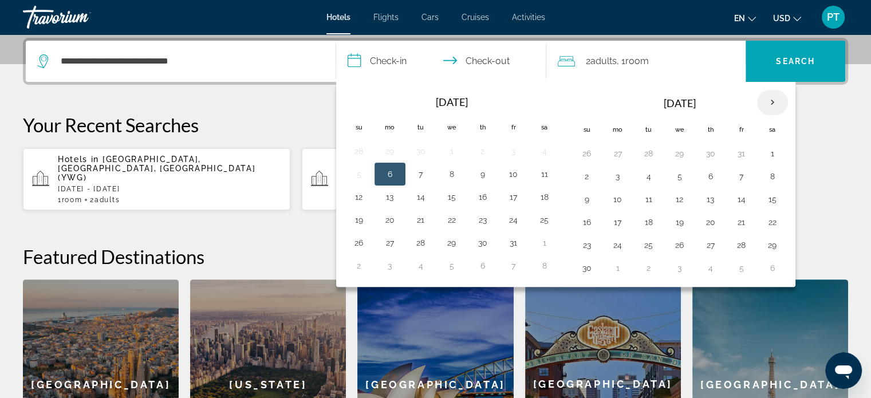
click at [768, 101] on th "Next month" at bounding box center [772, 102] width 31 height 25
click at [766, 105] on th "Next month" at bounding box center [772, 102] width 31 height 25
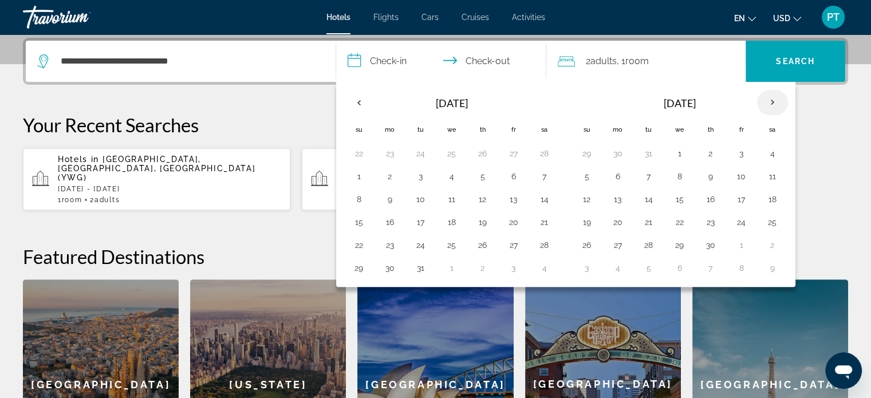
click at [765, 102] on th "Next month" at bounding box center [772, 102] width 31 height 25
click at [508, 156] on button "5" at bounding box center [513, 153] width 18 height 16
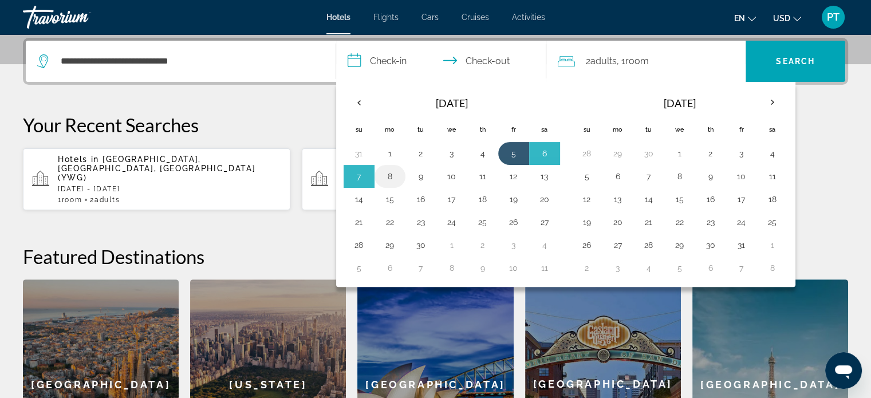
click at [390, 173] on button "8" at bounding box center [390, 176] width 18 height 16
type input "**********"
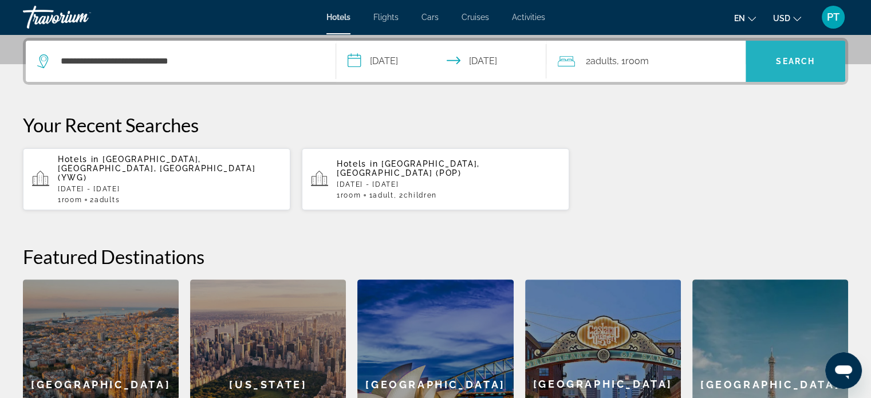
click at [758, 68] on span "Search" at bounding box center [795, 61] width 100 height 27
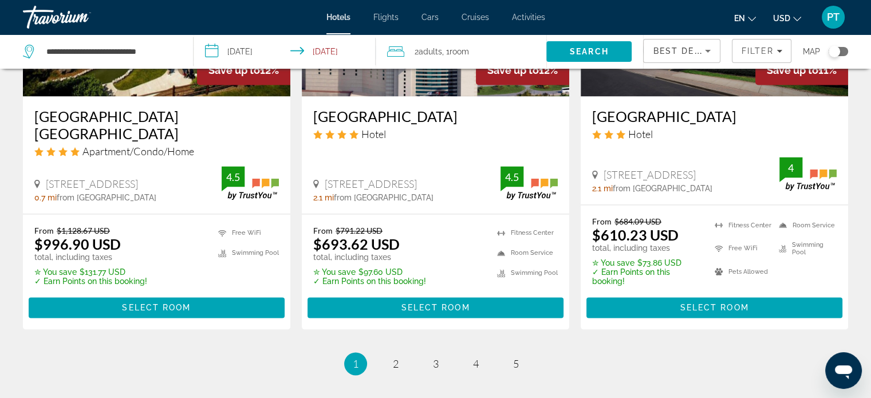
scroll to position [1603, 0]
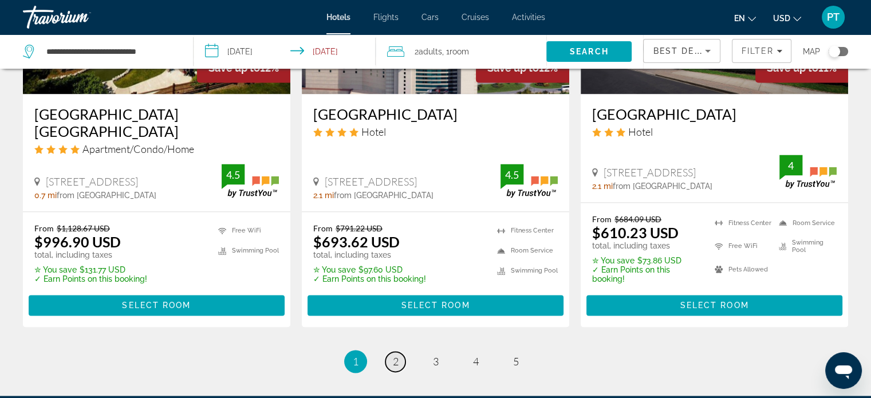
click at [393, 355] on span "2" at bounding box center [396, 361] width 6 height 13
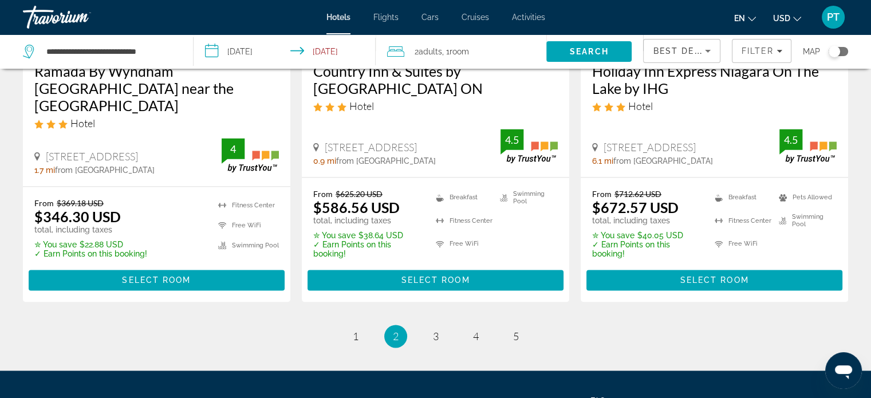
scroll to position [1660, 0]
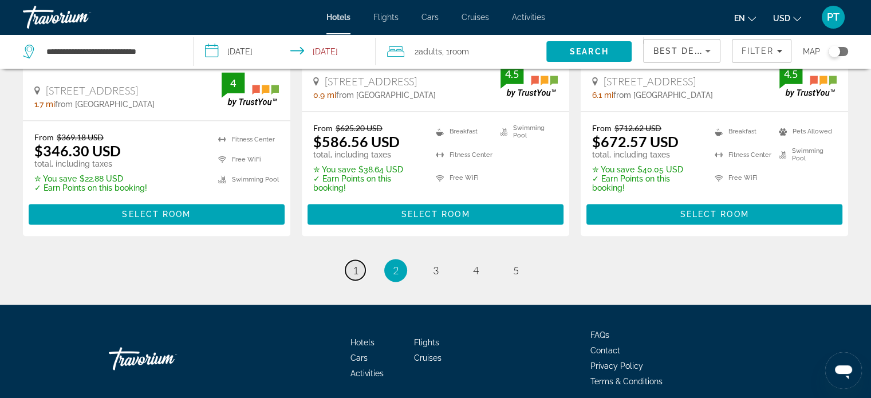
click at [353, 264] on span "1" at bounding box center [356, 270] width 6 height 13
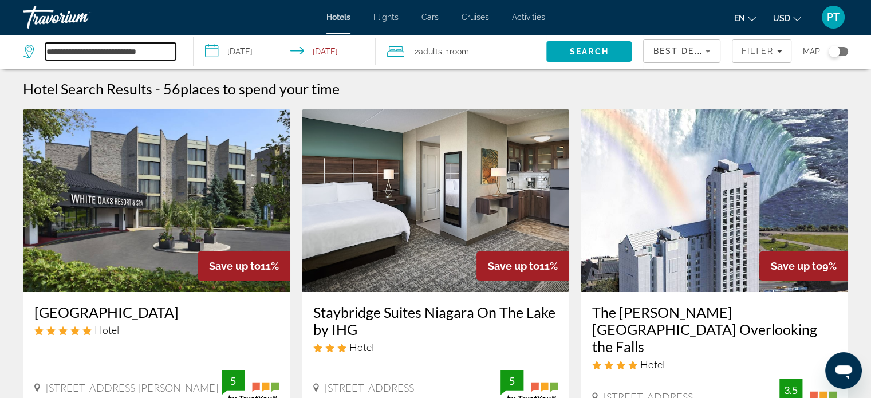
click at [156, 55] on input "**********" at bounding box center [110, 51] width 130 height 17
click at [165, 48] on input "**********" at bounding box center [110, 51] width 130 height 17
type input "*"
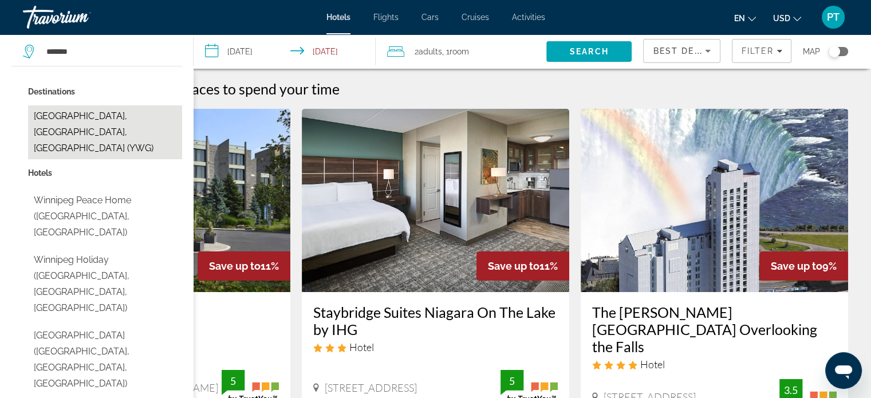
click at [121, 112] on button "[GEOGRAPHIC_DATA], [GEOGRAPHIC_DATA], [GEOGRAPHIC_DATA] (YWG)" at bounding box center [105, 132] width 154 height 54
type input "**********"
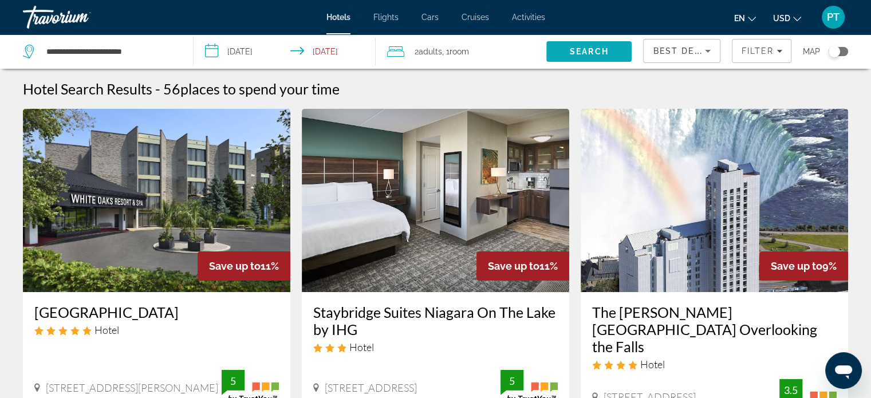
click at [562, 55] on span "Search" at bounding box center [588, 51] width 85 height 27
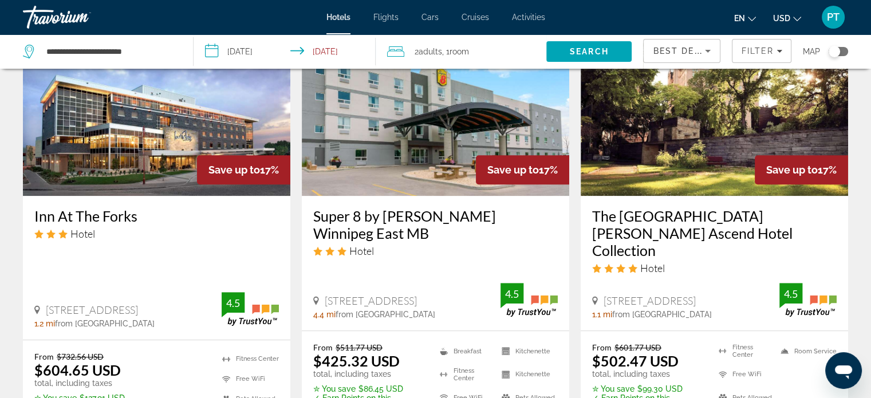
scroll to position [1030, 0]
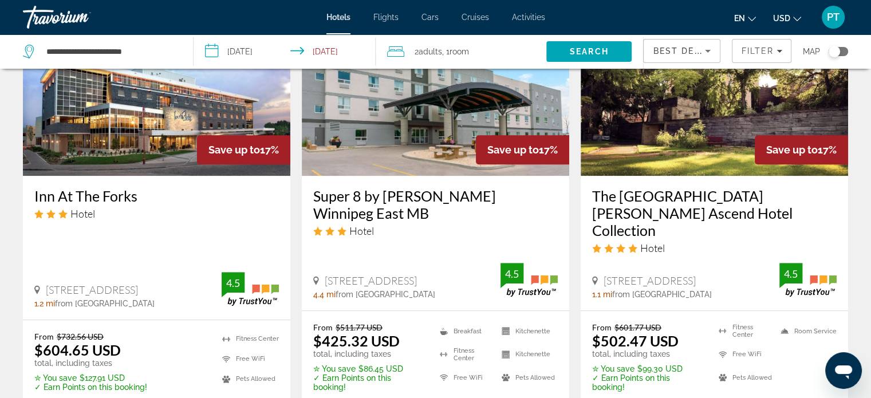
click at [662, 187] on h3 "The [GEOGRAPHIC_DATA][PERSON_NAME] Ascend Hotel Collection" at bounding box center [714, 213] width 244 height 52
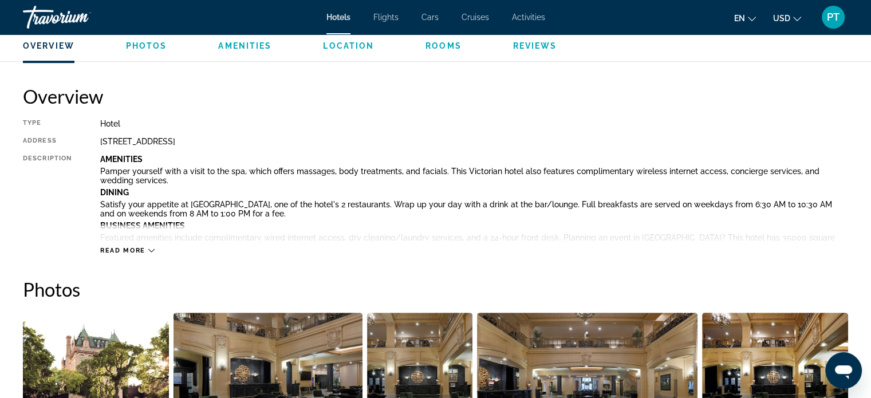
scroll to position [343, 0]
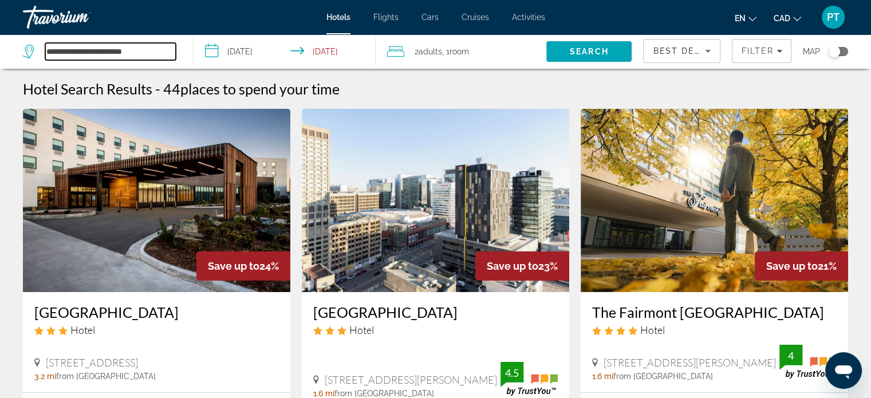
click at [167, 45] on input "**********" at bounding box center [110, 51] width 130 height 17
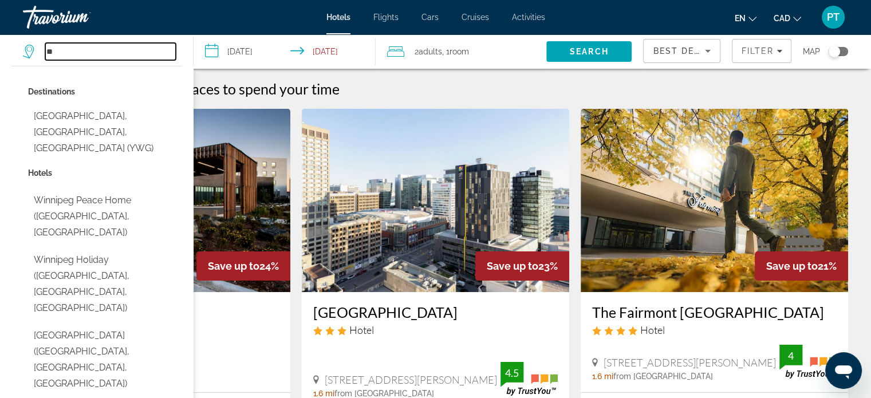
type input "*"
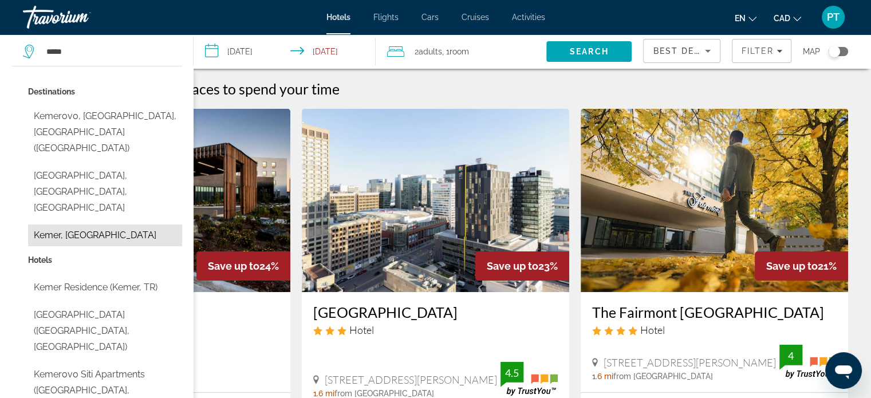
click at [78, 224] on button "Kemer, Turkey" at bounding box center [105, 235] width 154 height 22
type input "**********"
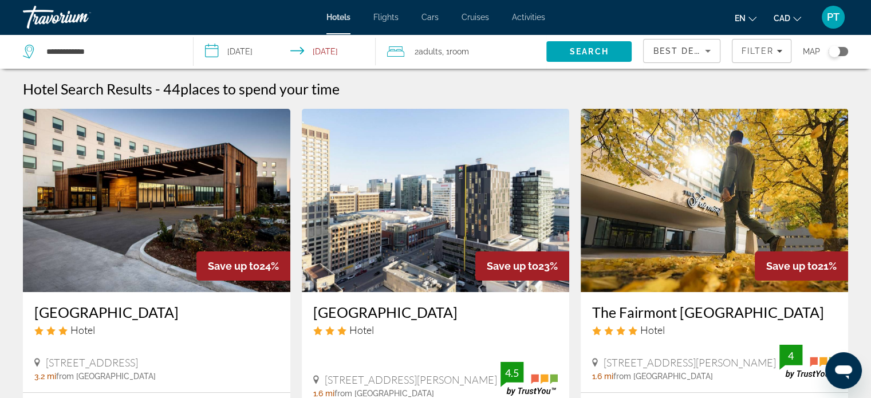
click at [211, 55] on input "**********" at bounding box center [286, 53] width 187 height 38
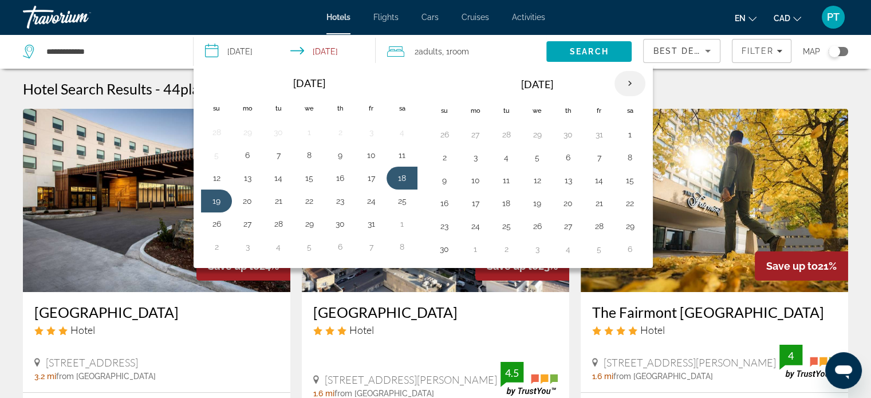
click at [632, 83] on th "Next month" at bounding box center [629, 83] width 31 height 25
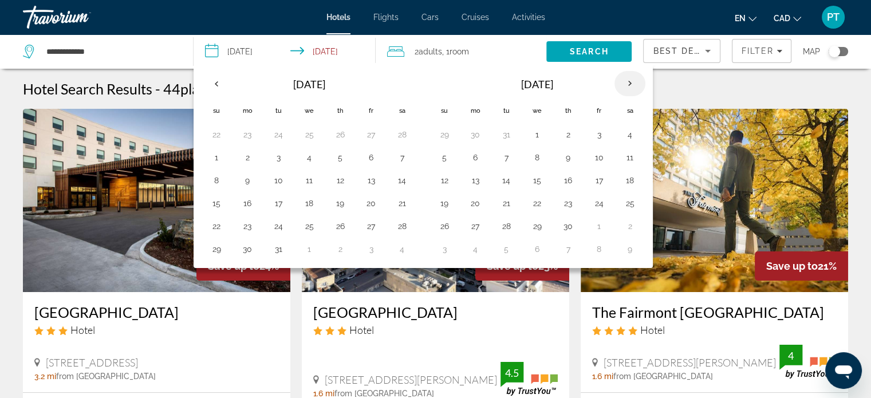
click at [632, 83] on th "Next month" at bounding box center [629, 83] width 31 height 25
click at [444, 222] on button "24" at bounding box center [444, 226] width 18 height 16
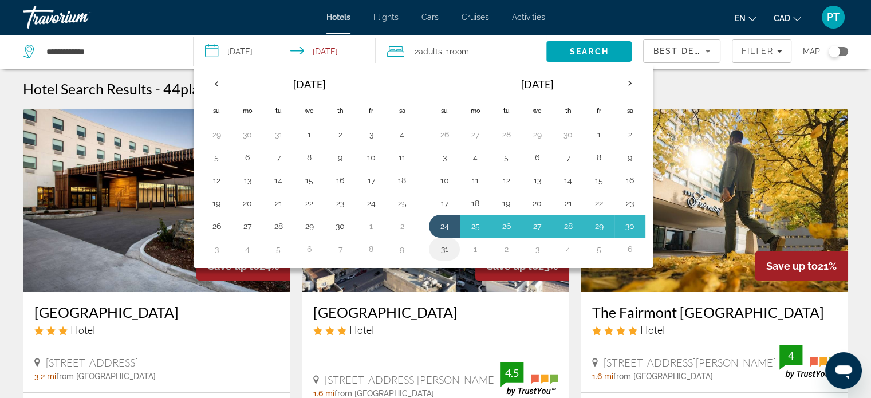
click at [445, 256] on td "31" at bounding box center [444, 249] width 31 height 23
click at [442, 250] on button "31" at bounding box center [444, 249] width 18 height 16
type input "**********"
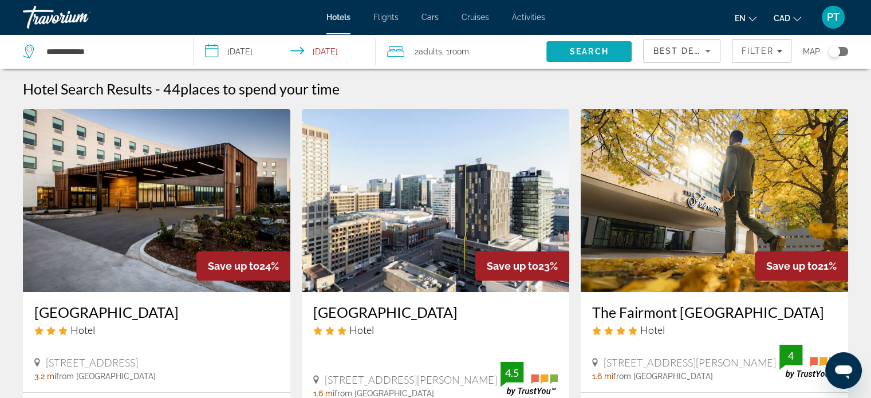
click at [612, 55] on span "Search" at bounding box center [588, 51] width 85 height 27
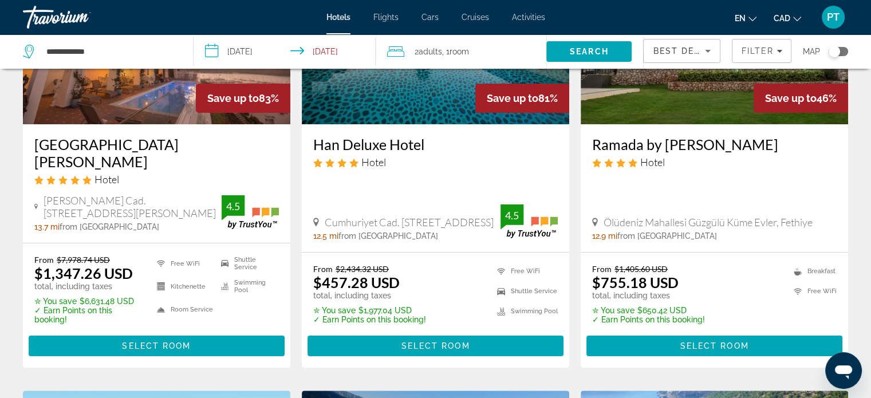
scroll to position [199, 0]
